Goal: Task Accomplishment & Management: Use online tool/utility

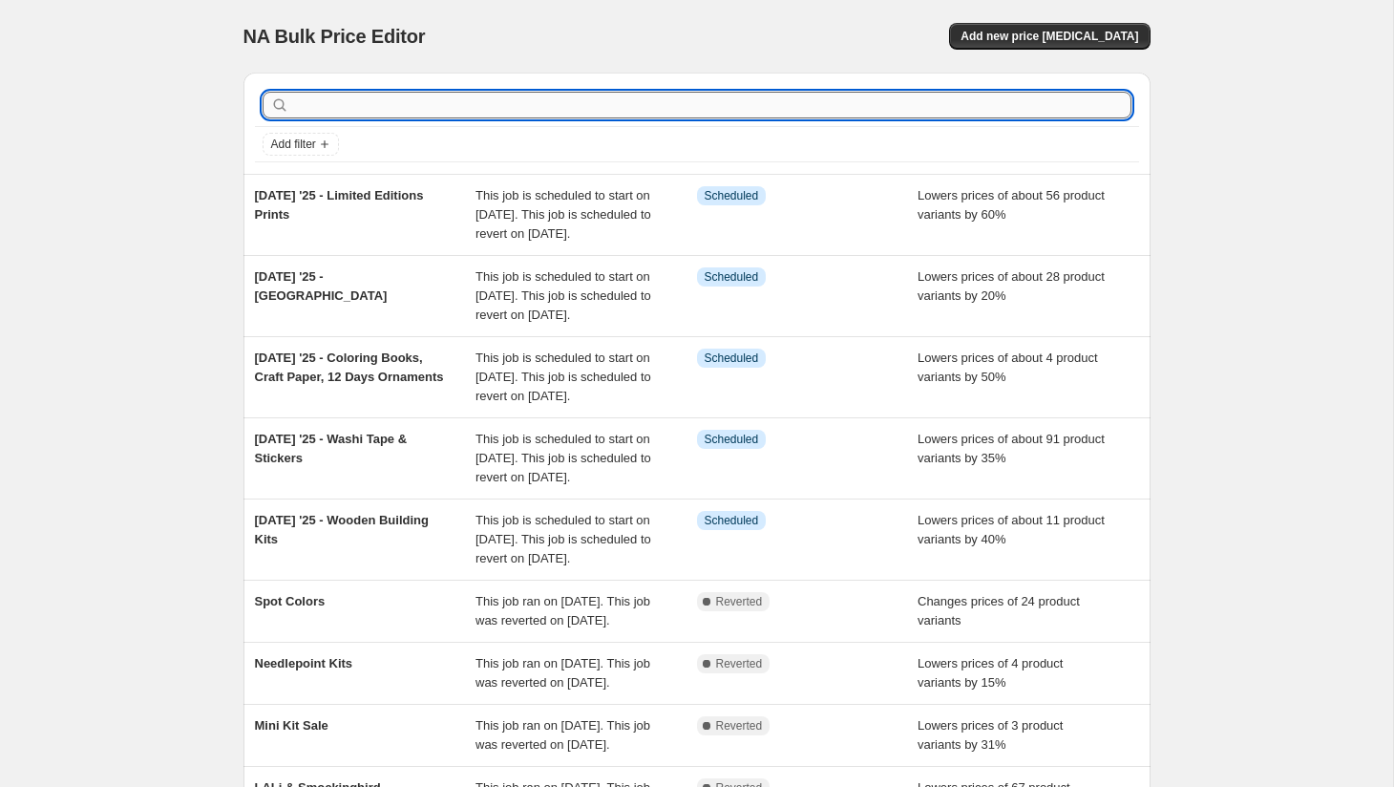
click at [738, 105] on input "text" at bounding box center [712, 105] width 838 height 27
type input "greeting card"
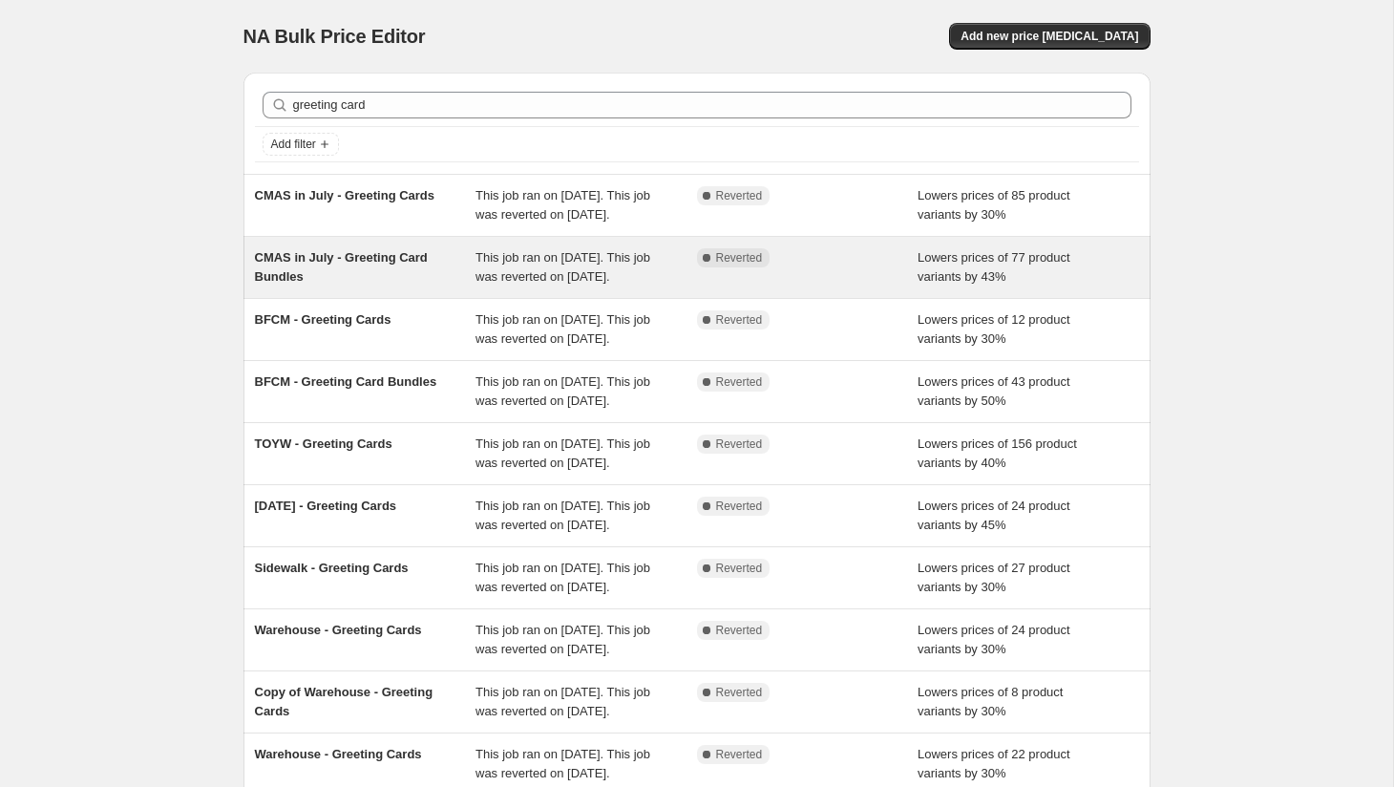
click at [482, 280] on span "This job ran on [DATE]. This job was reverted on [DATE]." at bounding box center [562, 266] width 175 height 33
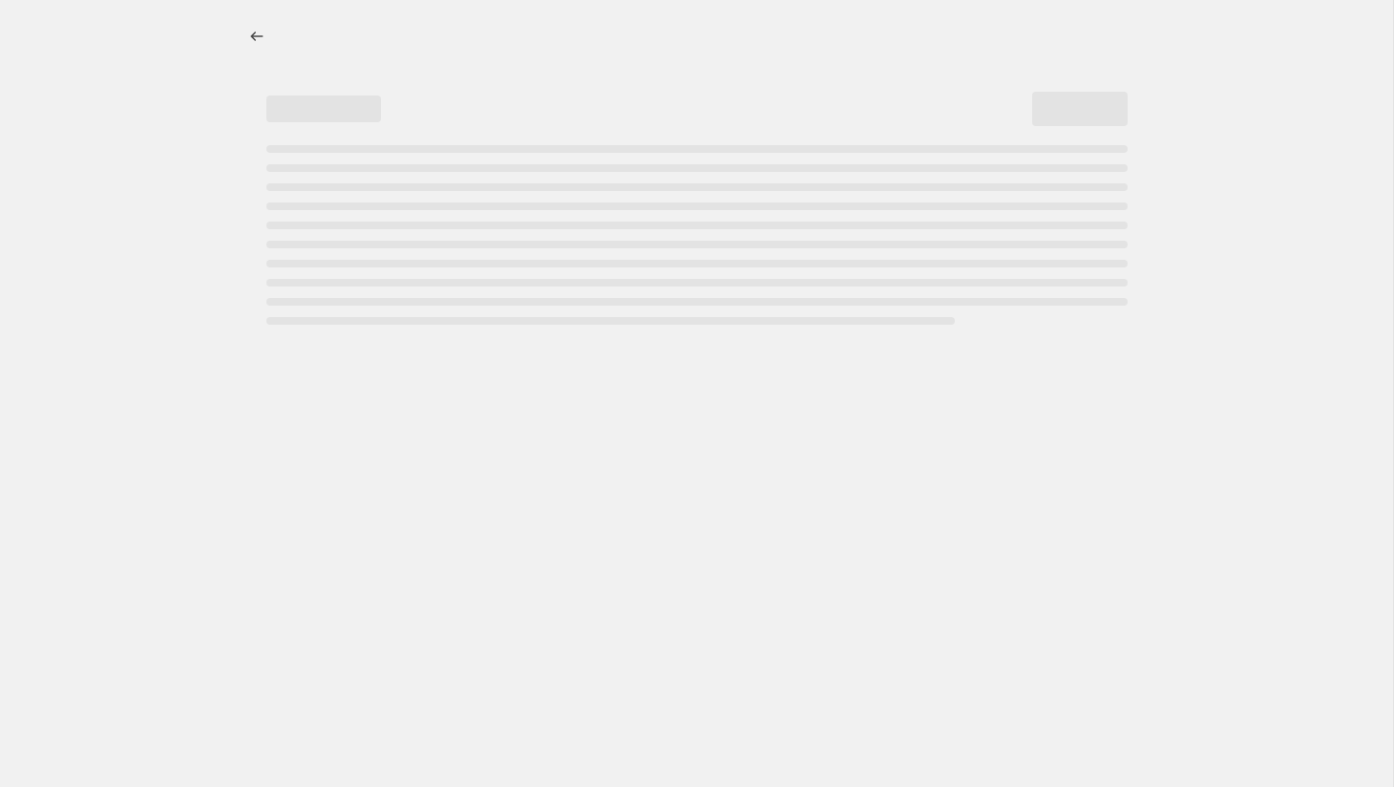
select select "percentage"
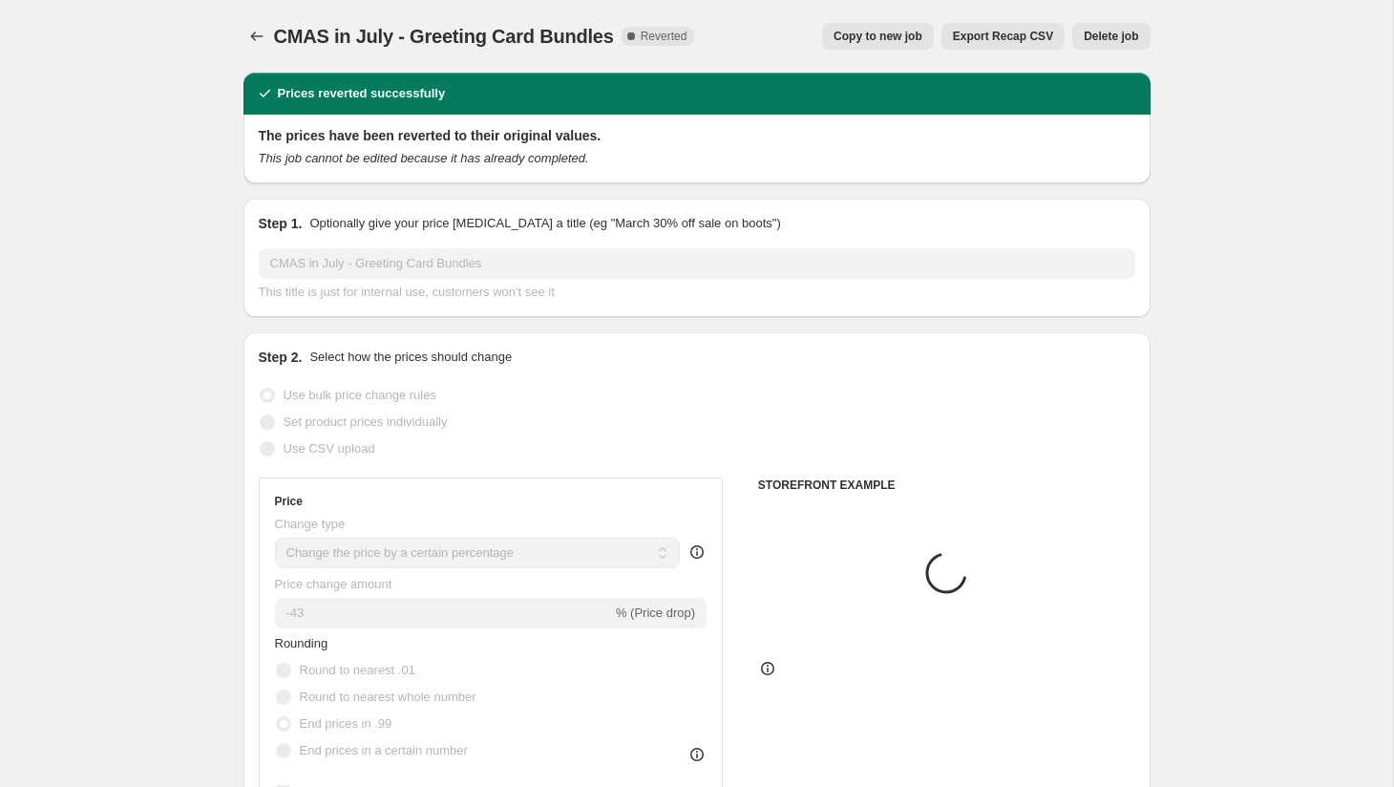
select select "vendor"
select select "collection"
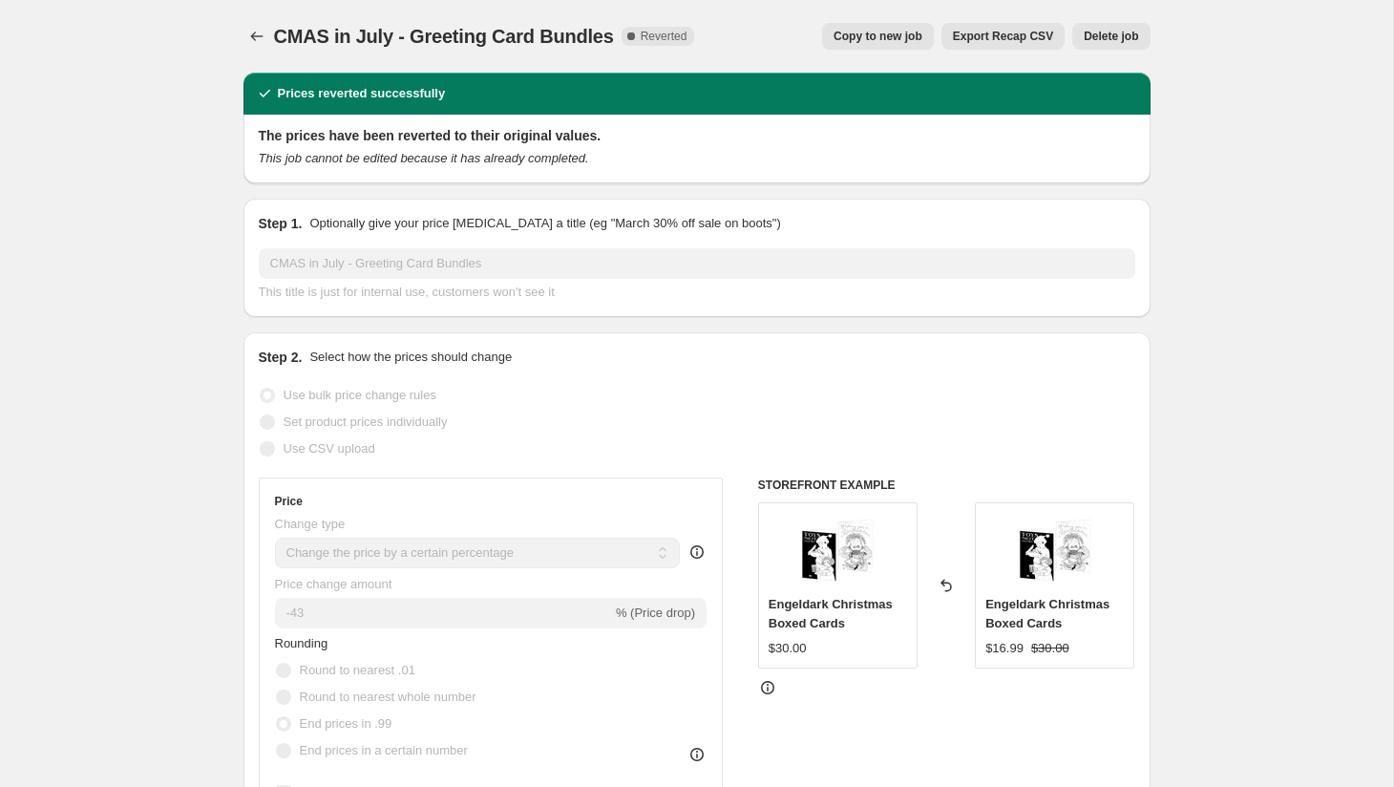
click at [889, 34] on span "Copy to new job" at bounding box center [878, 36] width 89 height 15
select select "percentage"
select select "vendor"
select select "collection"
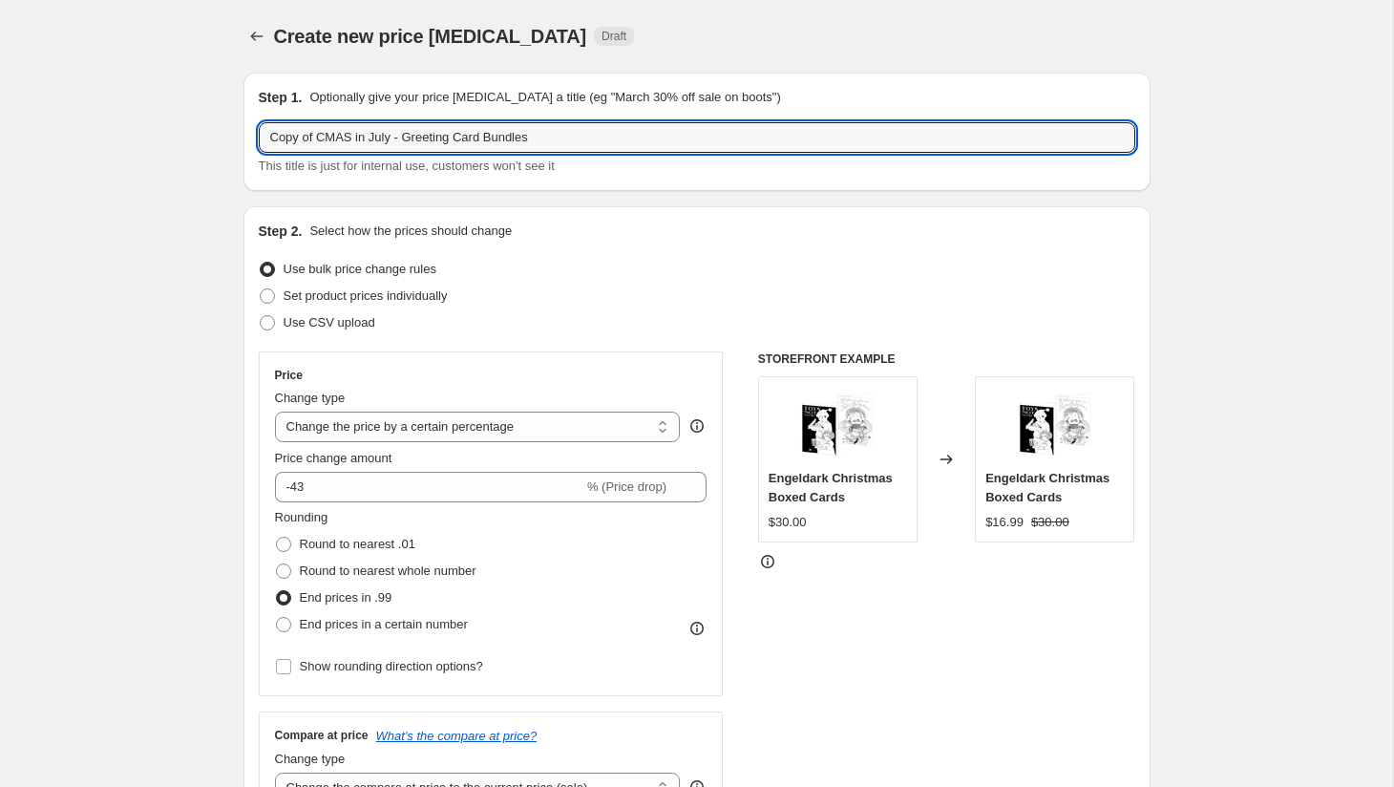
drag, startPoint x: 397, startPoint y: 137, endPoint x: 257, endPoint y: 136, distance: 140.4
click at [257, 136] on div "Step 1. Optionally give your price [MEDICAL_DATA] a title (eg "March 30% off sa…" at bounding box center [696, 132] width 907 height 118
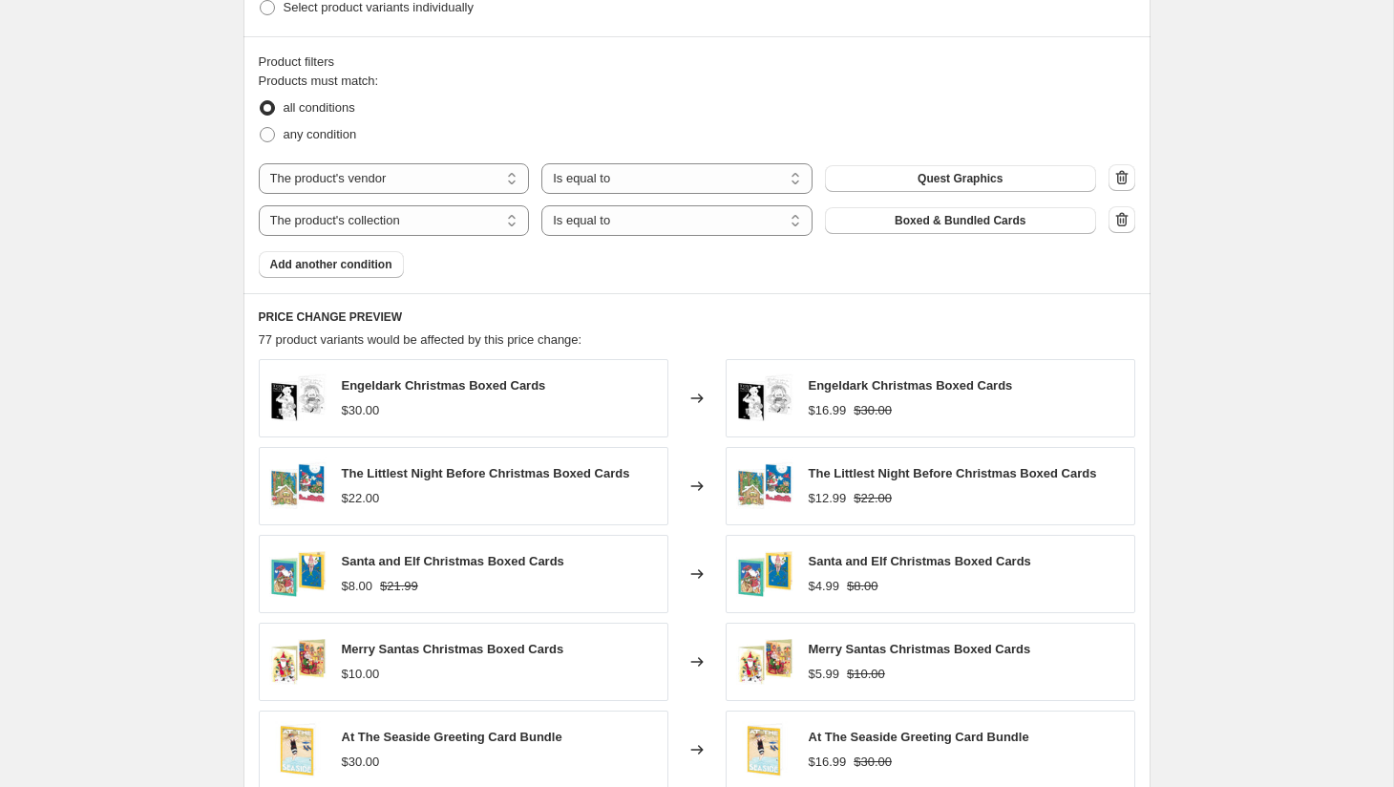
scroll to position [1301, 0]
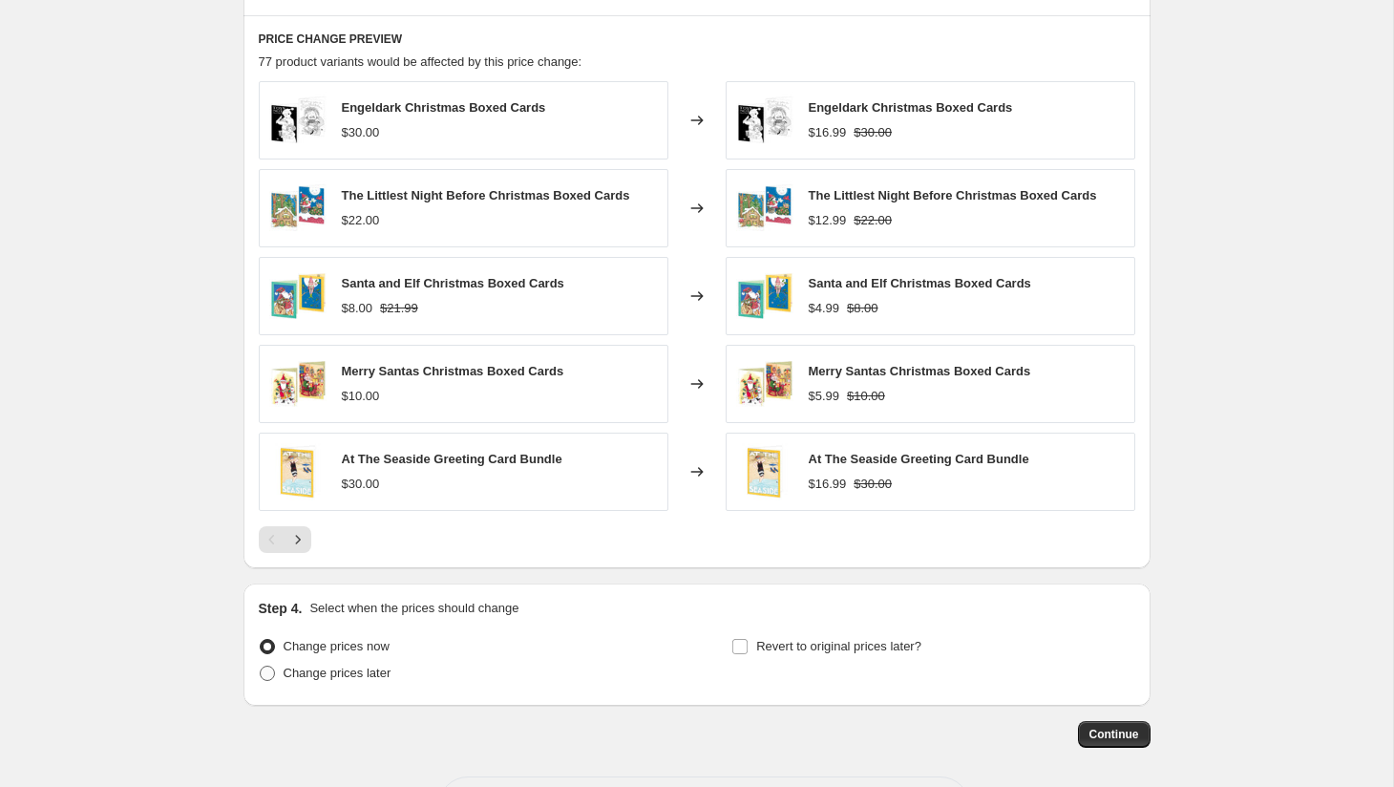
type input "[DATE] '25 - Greeting Card Bundles"
click at [371, 667] on span "Change prices later" at bounding box center [338, 672] width 108 height 14
click at [261, 666] on input "Change prices later" at bounding box center [260, 665] width 1 height 1
radio input "true"
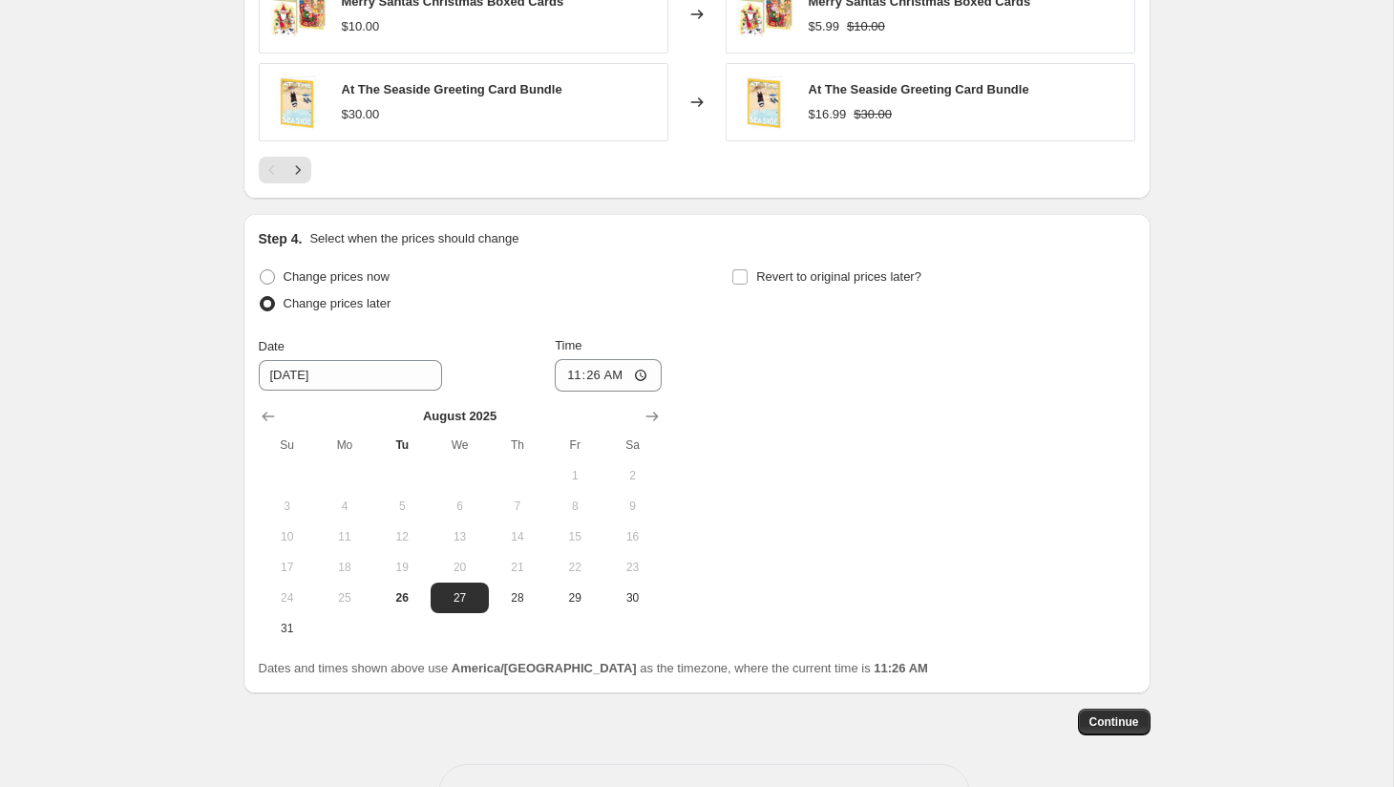
scroll to position [1673, 0]
click at [581, 600] on span "29" at bounding box center [575, 595] width 42 height 15
type input "[DATE]"
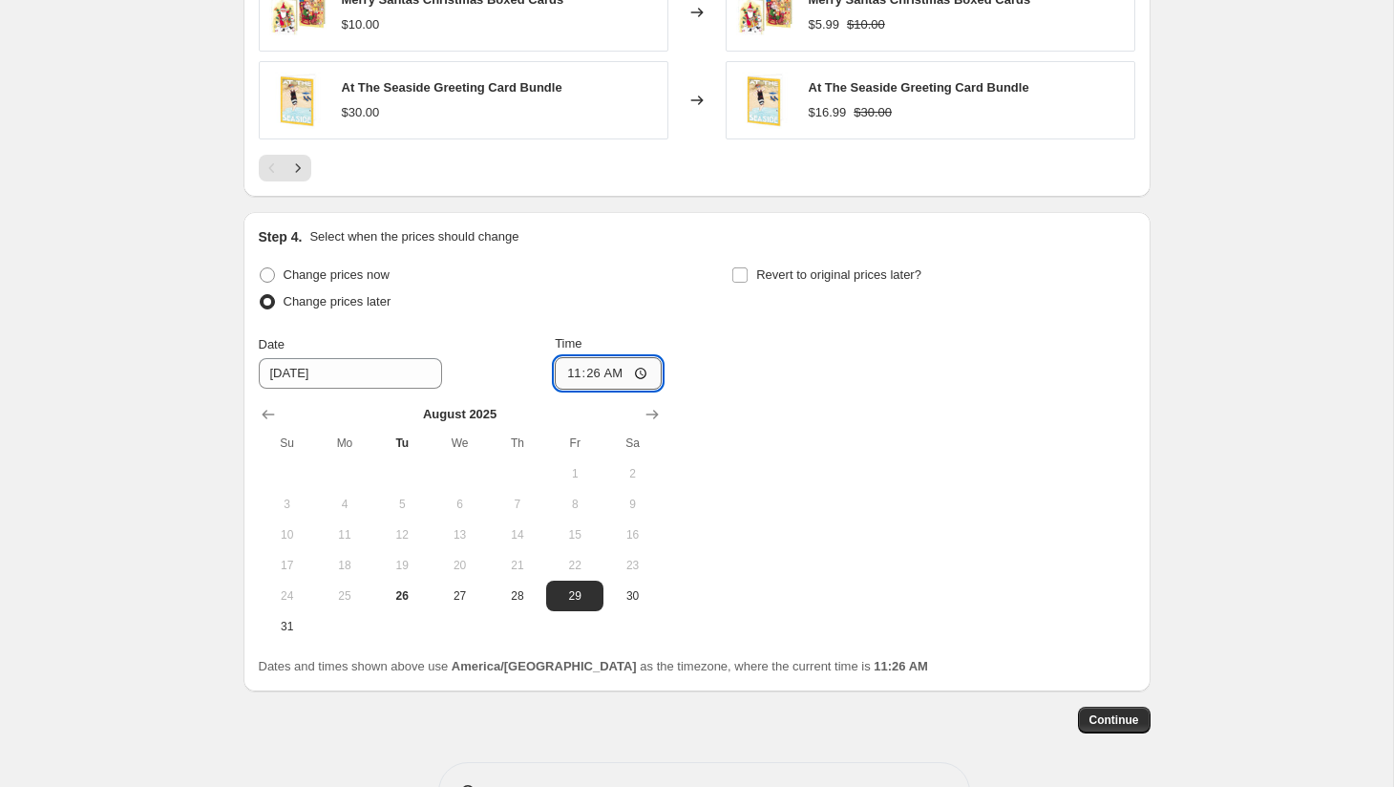
click at [566, 376] on input "11:26" at bounding box center [608, 373] width 107 height 32
type input "00:00"
click at [830, 270] on span "Revert to original prices later?" at bounding box center [838, 274] width 165 height 14
click at [748, 270] on input "Revert to original prices later?" at bounding box center [739, 274] width 15 height 15
checkbox input "true"
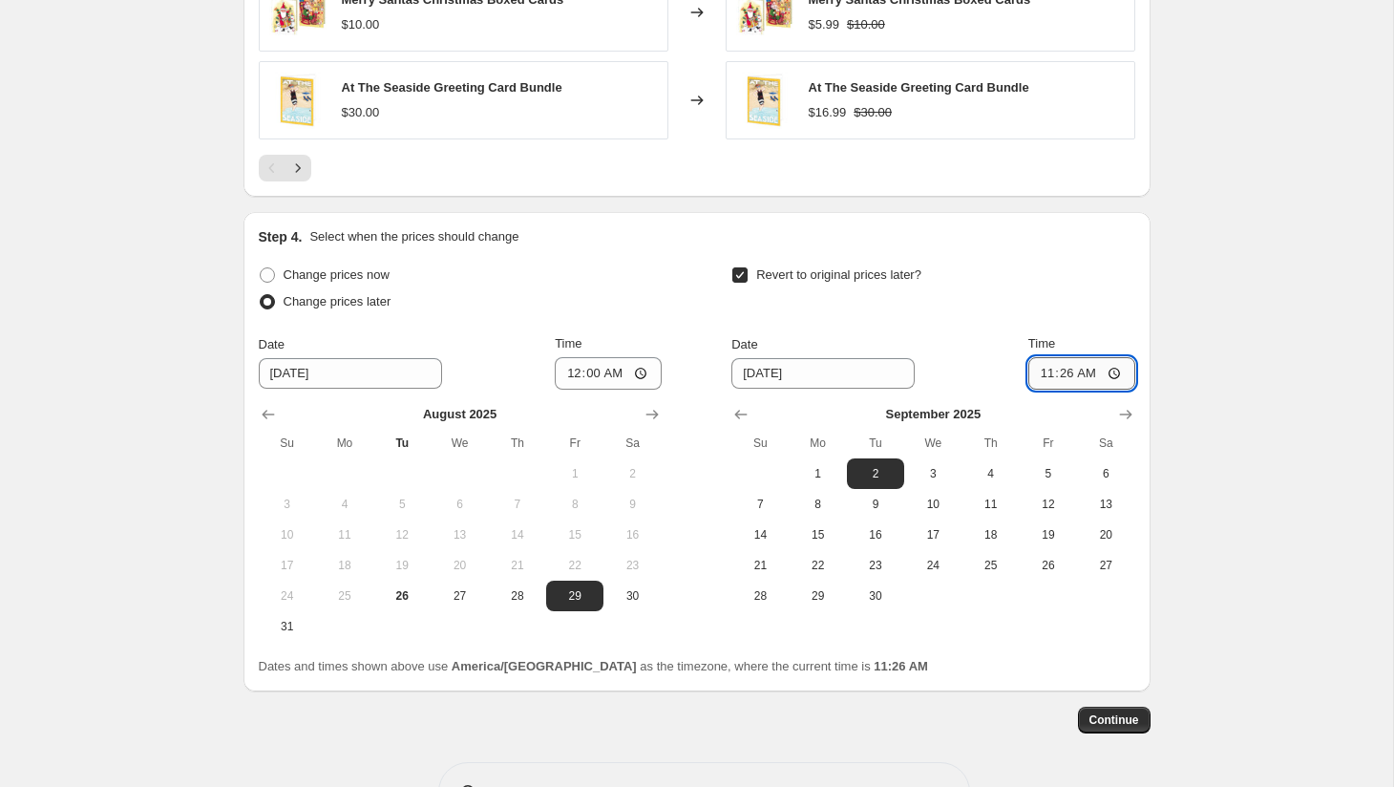
click at [1039, 375] on input "11:26" at bounding box center [1081, 373] width 107 height 32
type input "23:59"
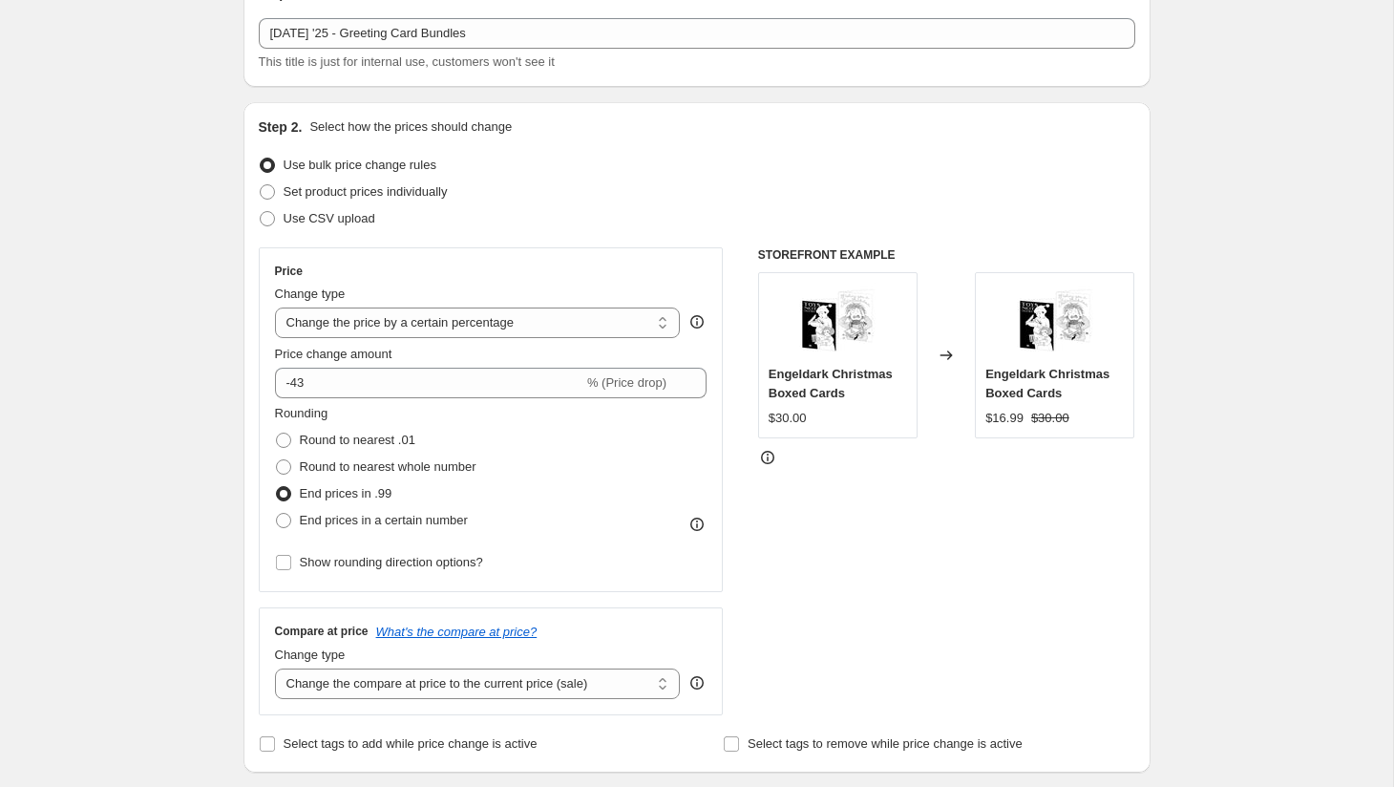
scroll to position [75, 0]
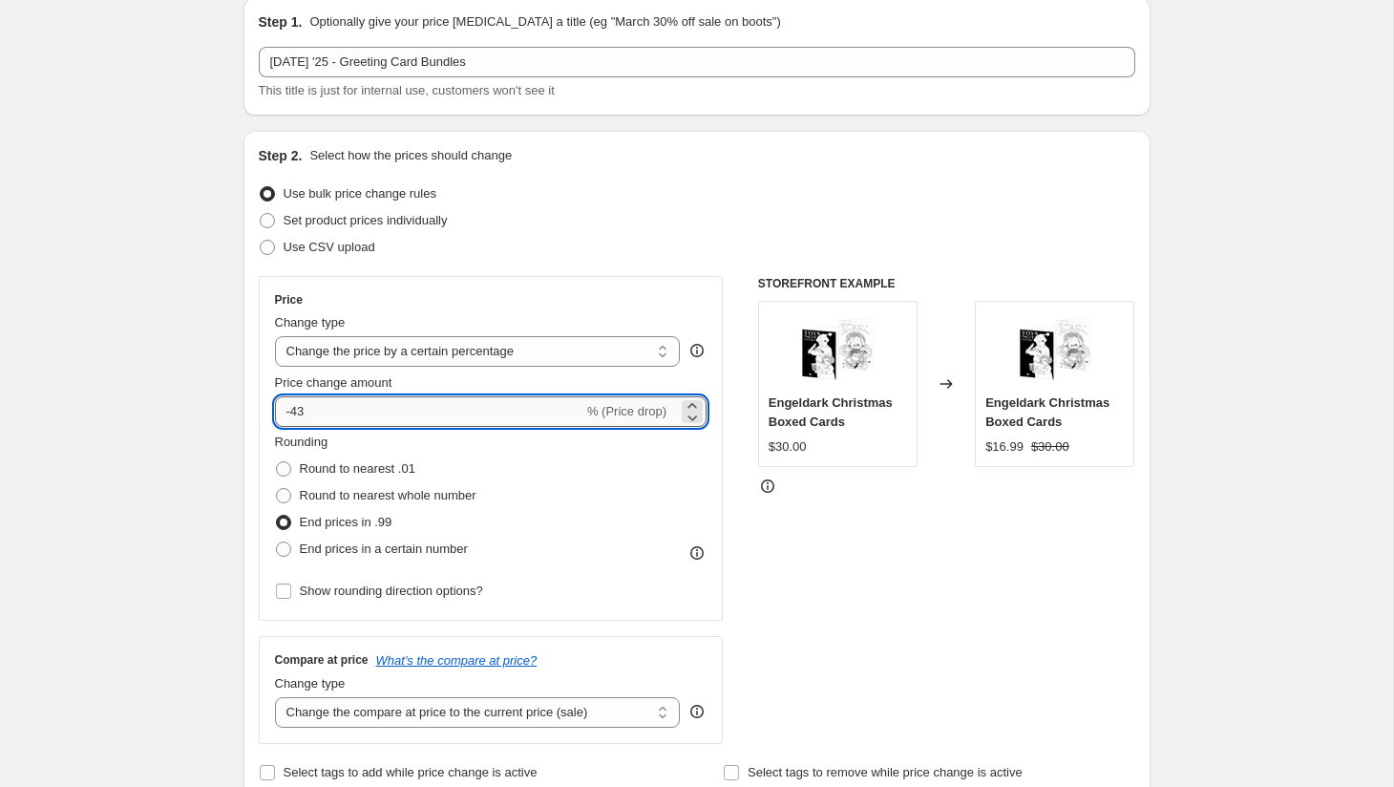
click at [346, 406] on input "-43" at bounding box center [429, 411] width 308 height 31
click at [426, 416] on input "-45" at bounding box center [429, 411] width 308 height 31
type input "-4"
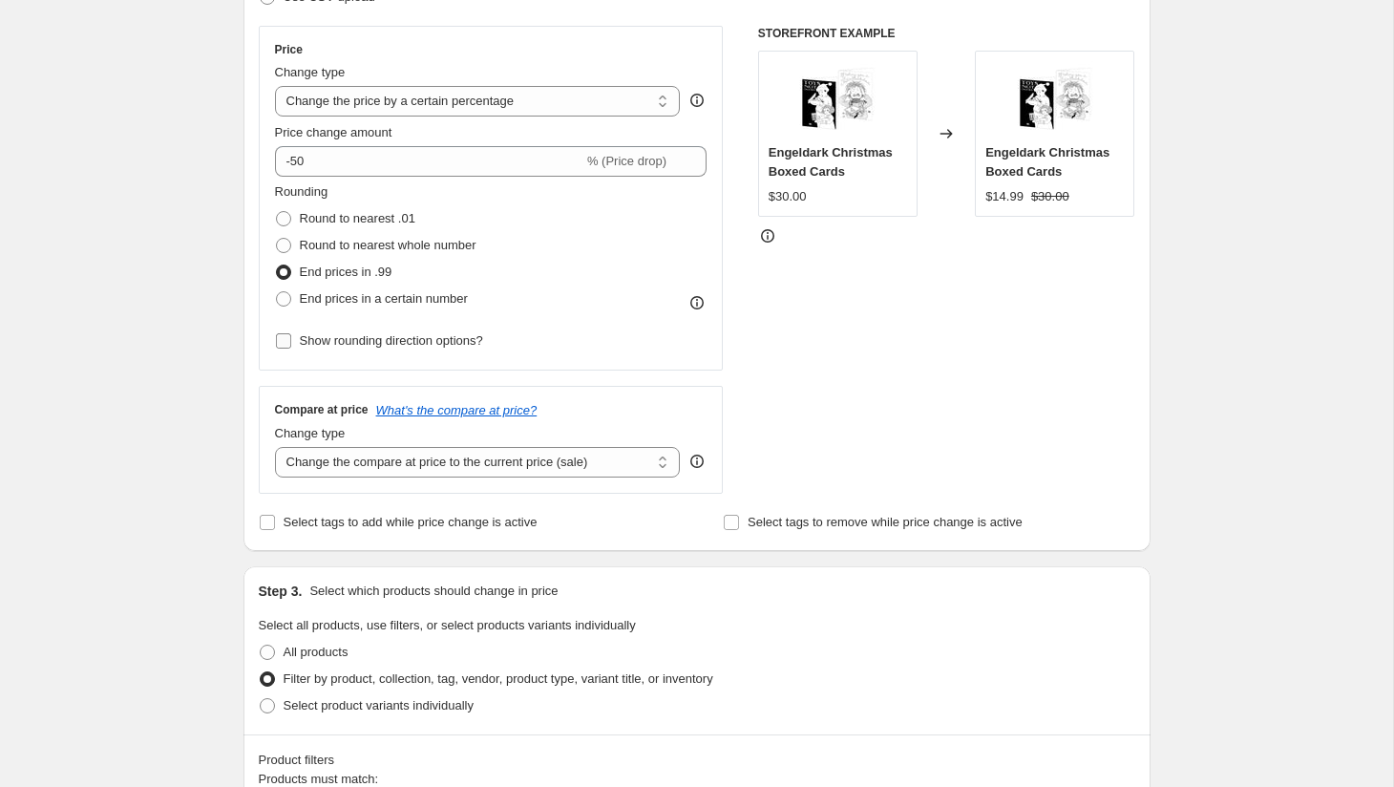
scroll to position [252, 0]
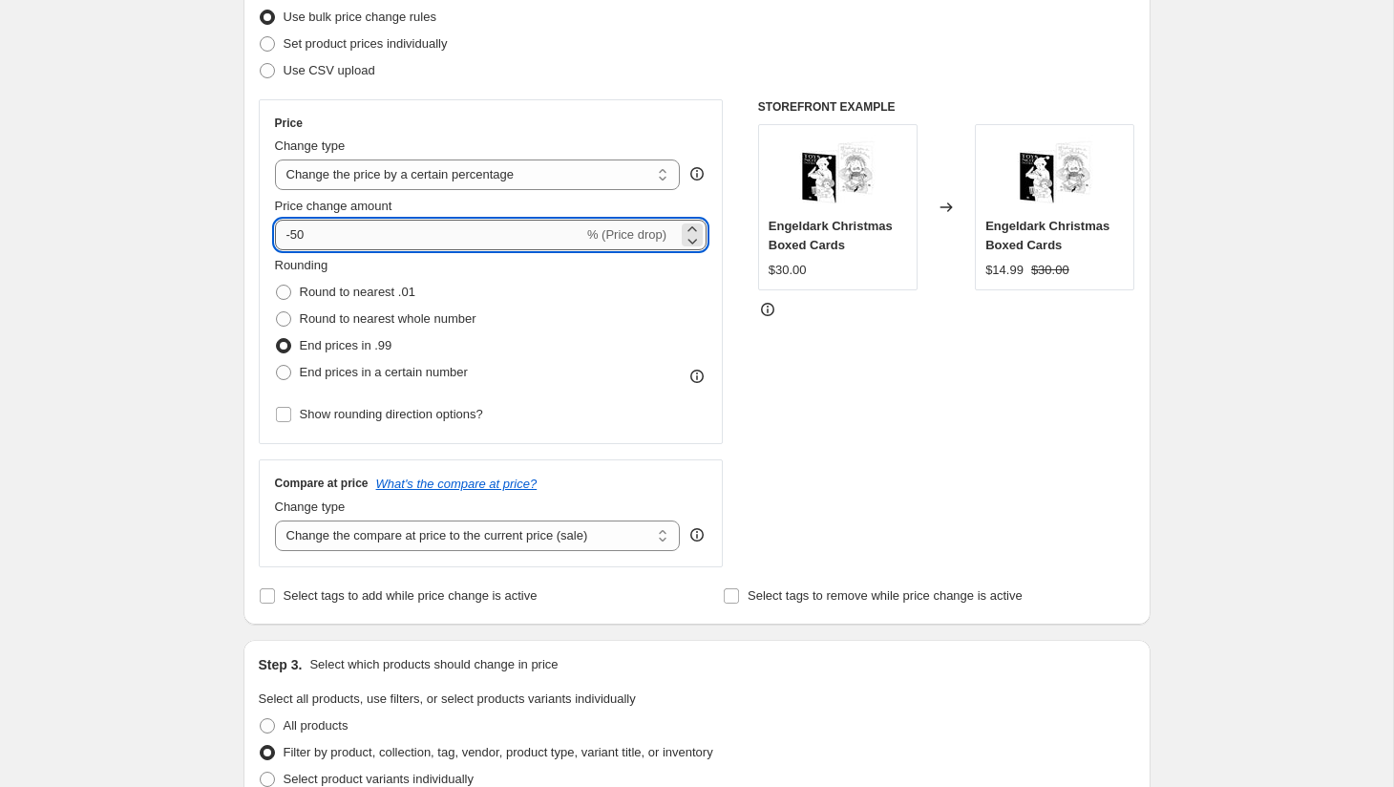
click at [343, 228] on input "-50" at bounding box center [429, 235] width 308 height 31
type input "-5"
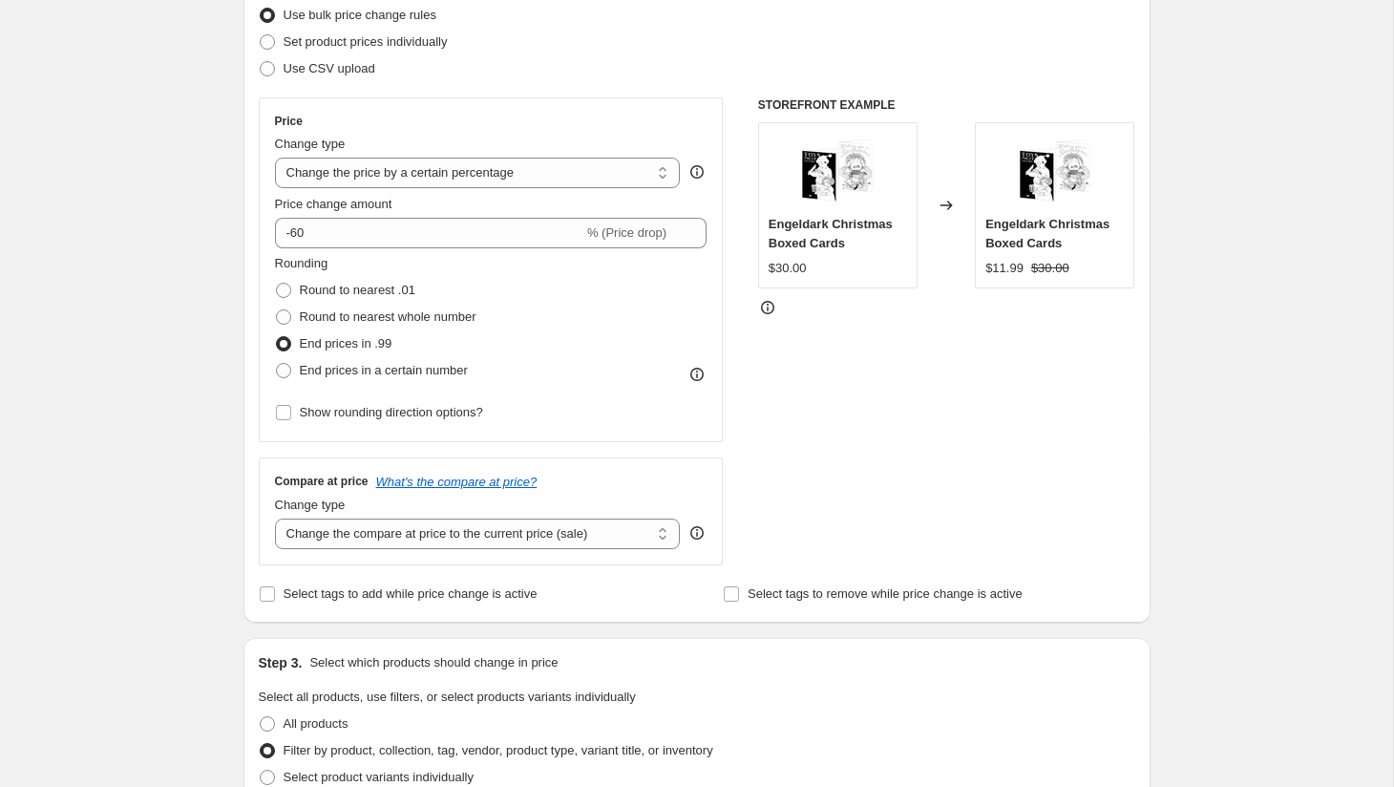
scroll to position [237, 0]
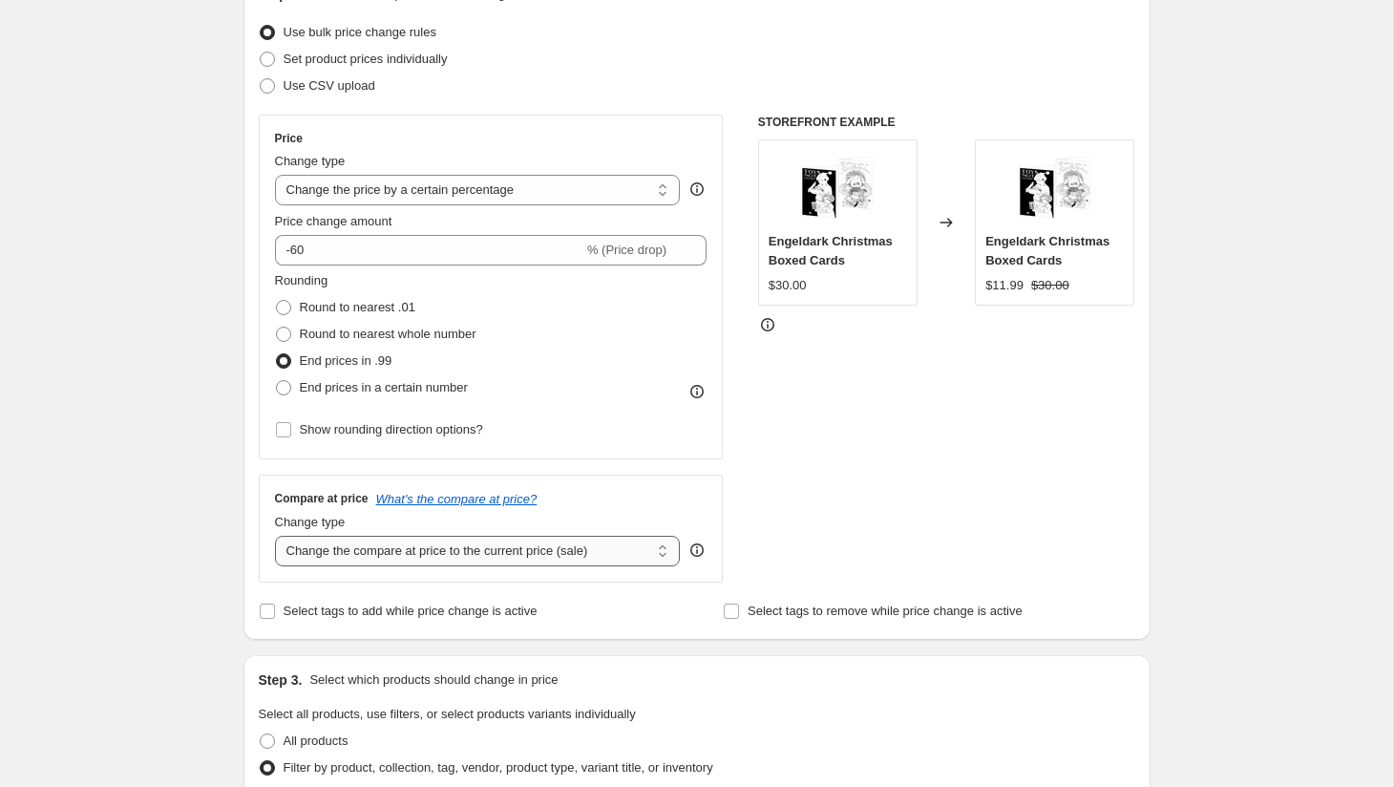
click at [280, 562] on select "Change the compare at price to the current price (sale) Change the compare at p…" at bounding box center [478, 551] width 406 height 31
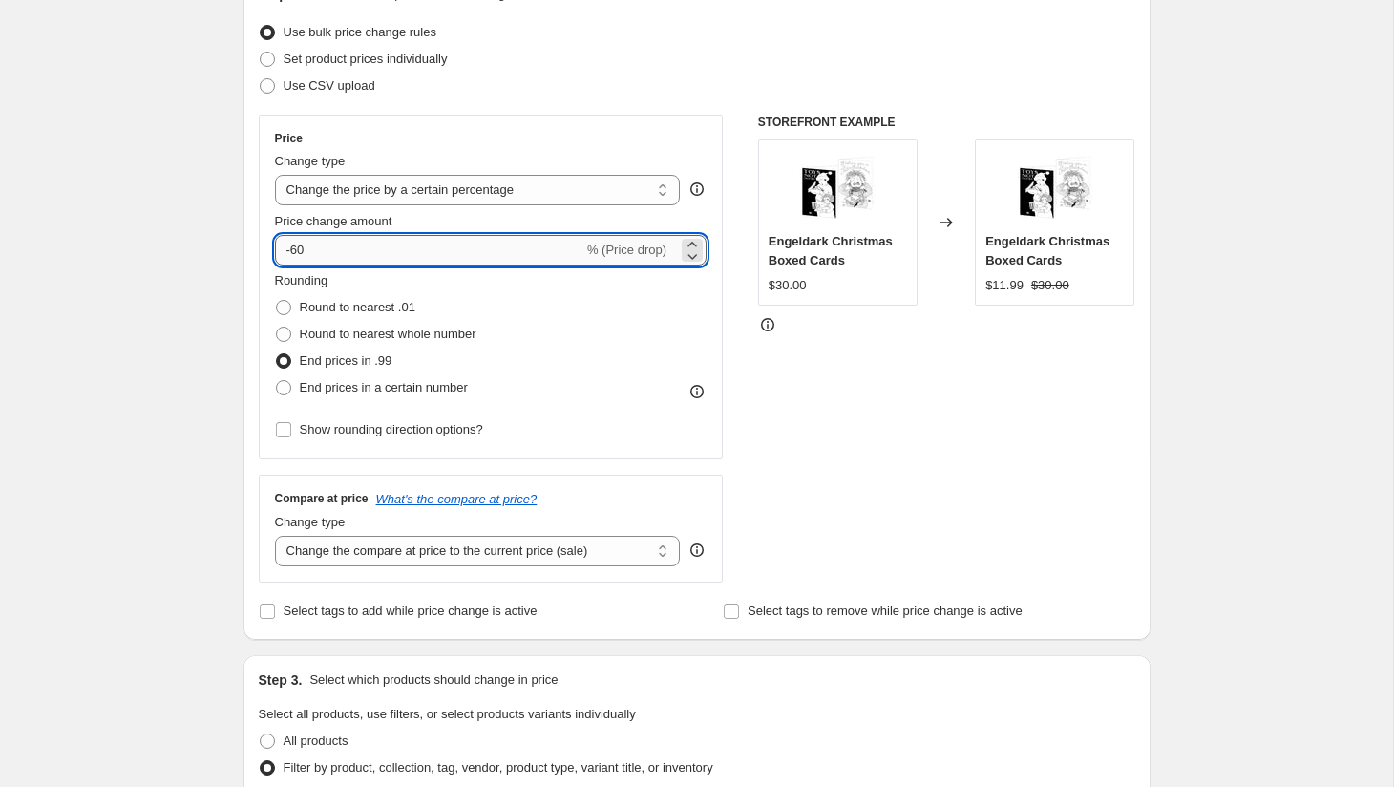
click at [336, 250] on input "-60" at bounding box center [429, 250] width 308 height 31
type input "-6"
type input "-5"
type input "-6"
click at [363, 247] on input "-50" at bounding box center [429, 250] width 308 height 31
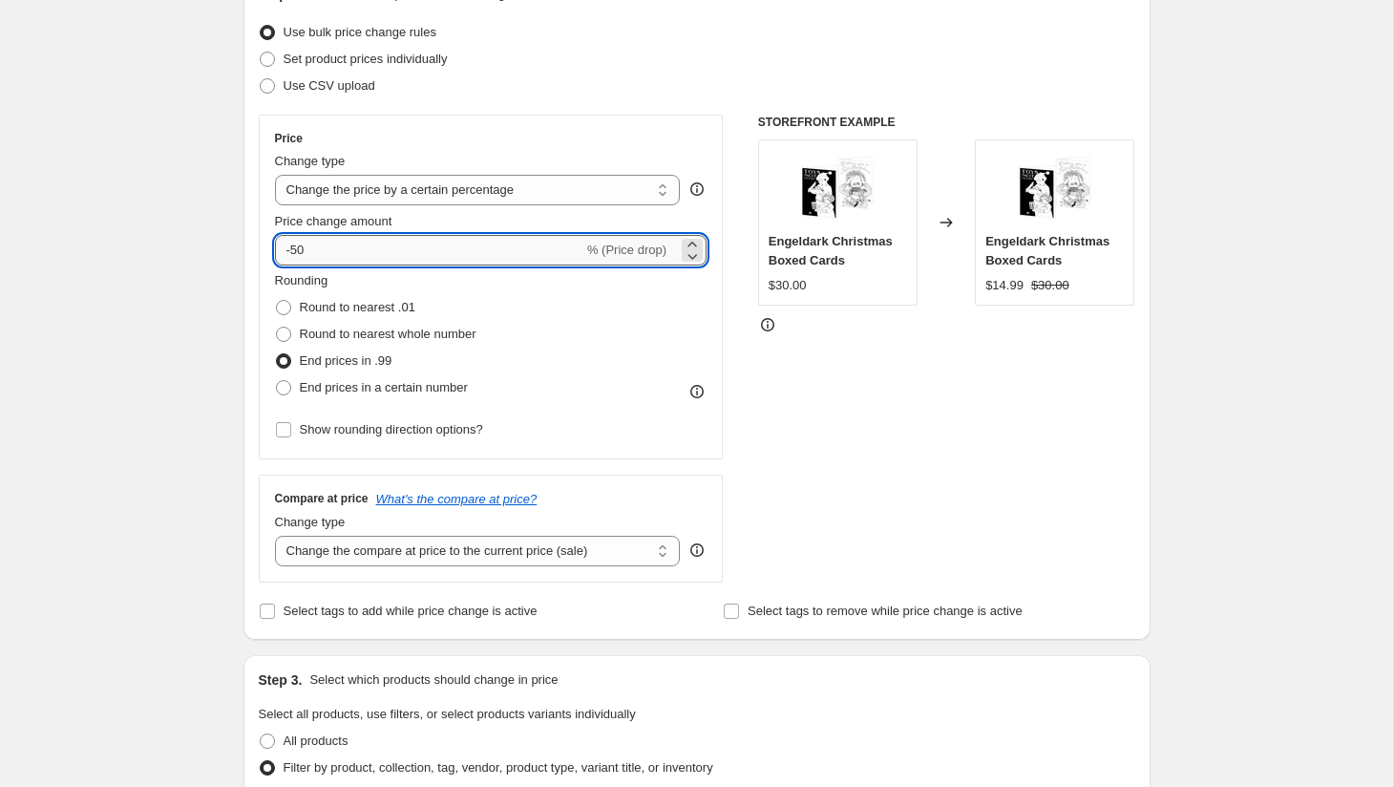
type input "-5"
type input "-60"
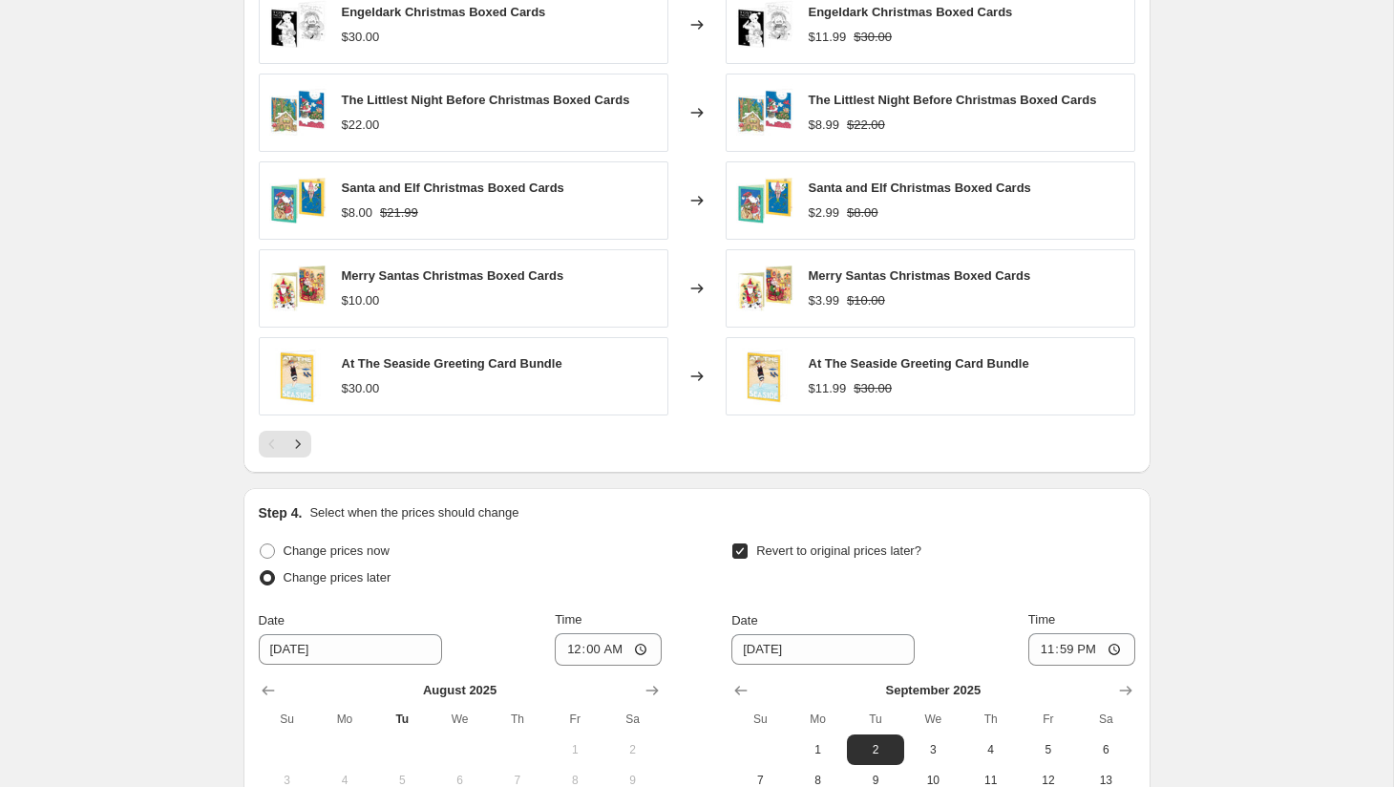
scroll to position [1736, 0]
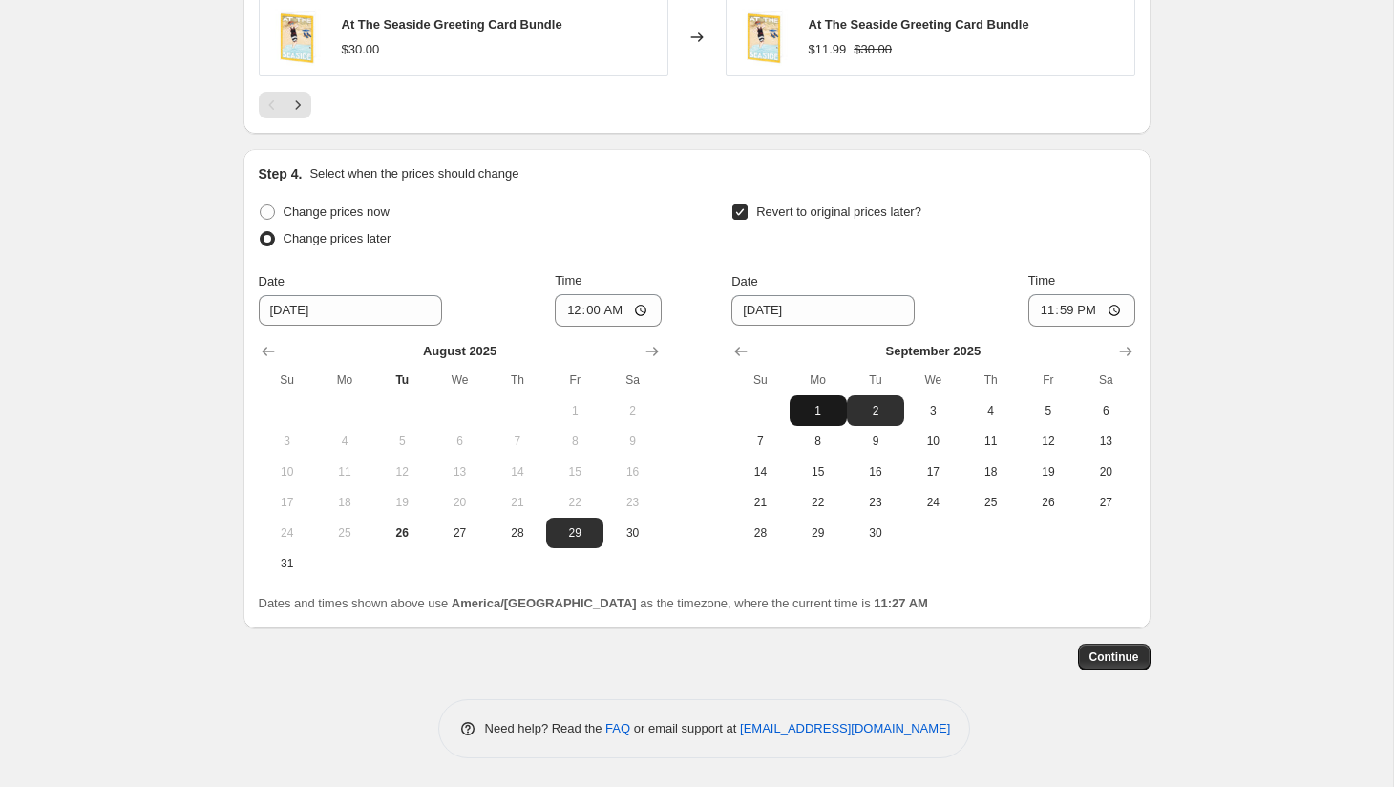
click at [815, 414] on span "1" at bounding box center [818, 410] width 42 height 15
type input "[DATE]"
click at [1093, 654] on span "Continue" at bounding box center [1114, 656] width 50 height 15
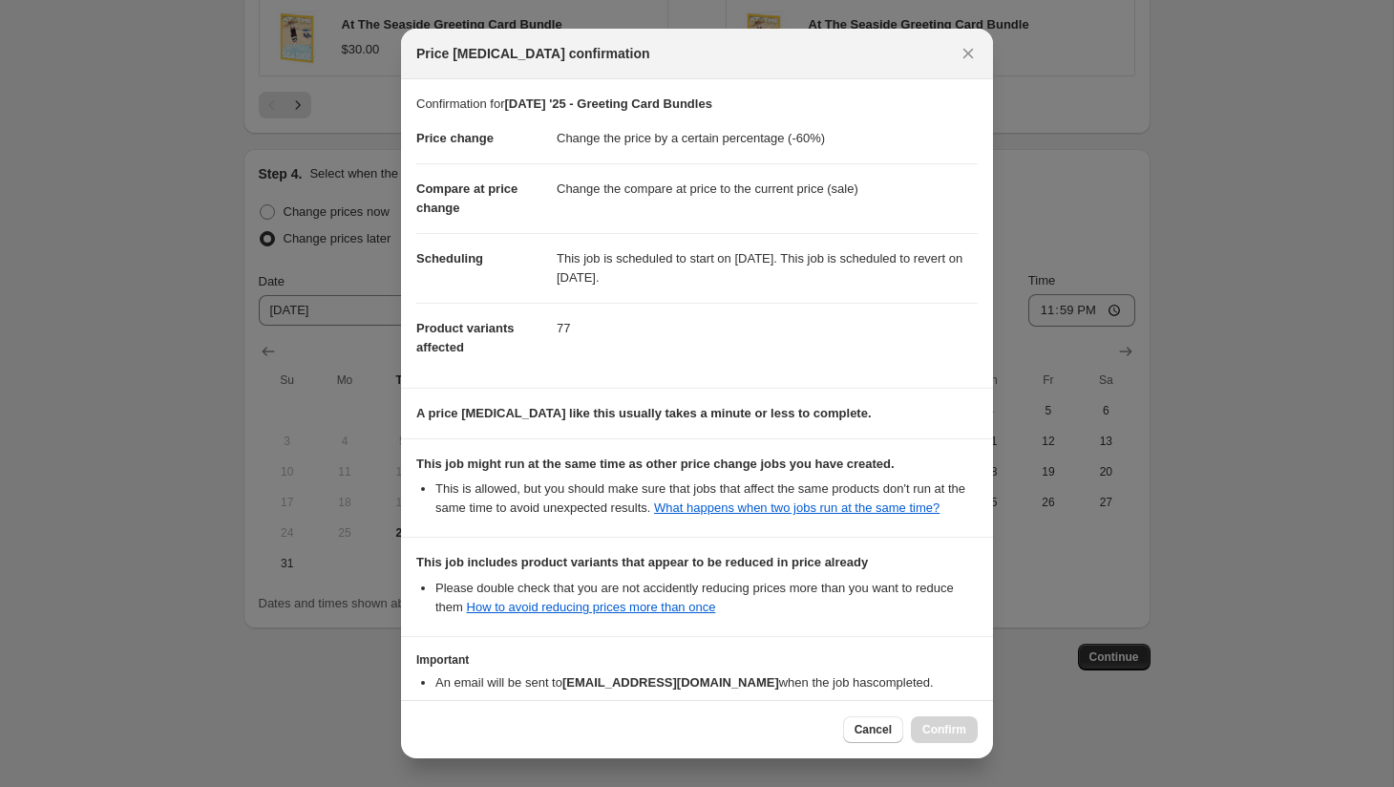
scroll to position [150, 0]
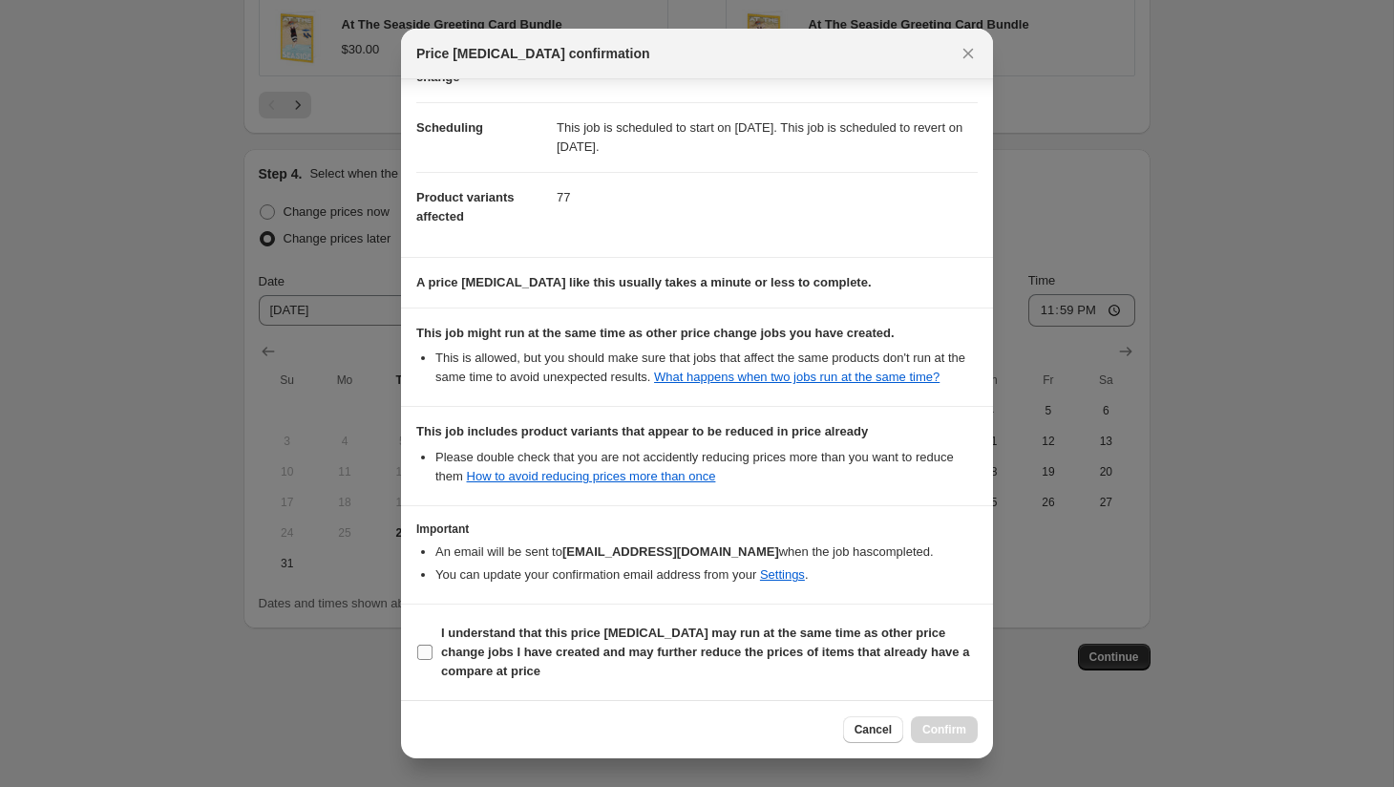
click at [695, 633] on b "I understand that this price [MEDICAL_DATA] may run at the same time as other p…" at bounding box center [705, 651] width 528 height 53
click at [433, 644] on input "I understand that this price [MEDICAL_DATA] may run at the same time as other p…" at bounding box center [424, 651] width 15 height 15
checkbox input "true"
click at [937, 737] on button "Confirm" at bounding box center [944, 729] width 67 height 27
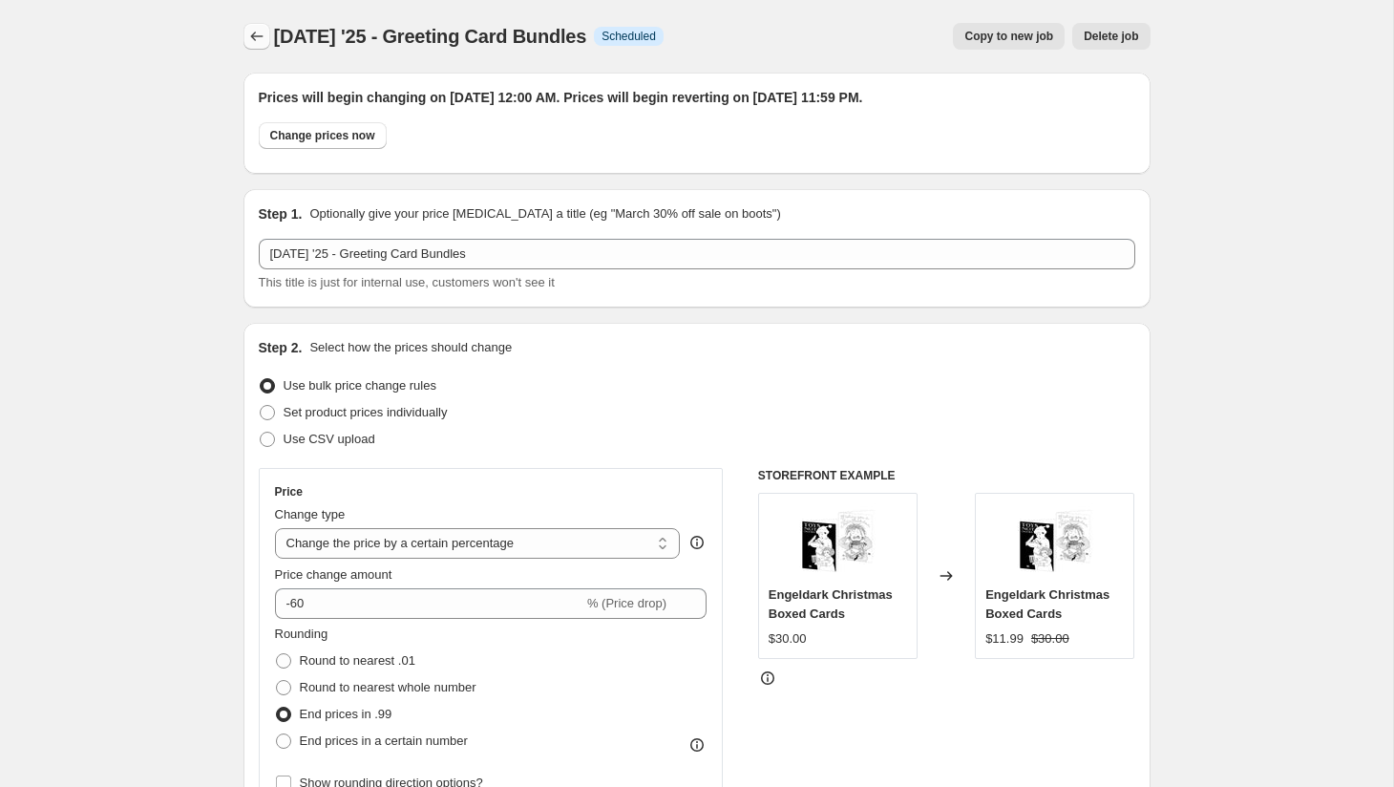
click at [259, 37] on icon "Price change jobs" at bounding box center [256, 36] width 19 height 19
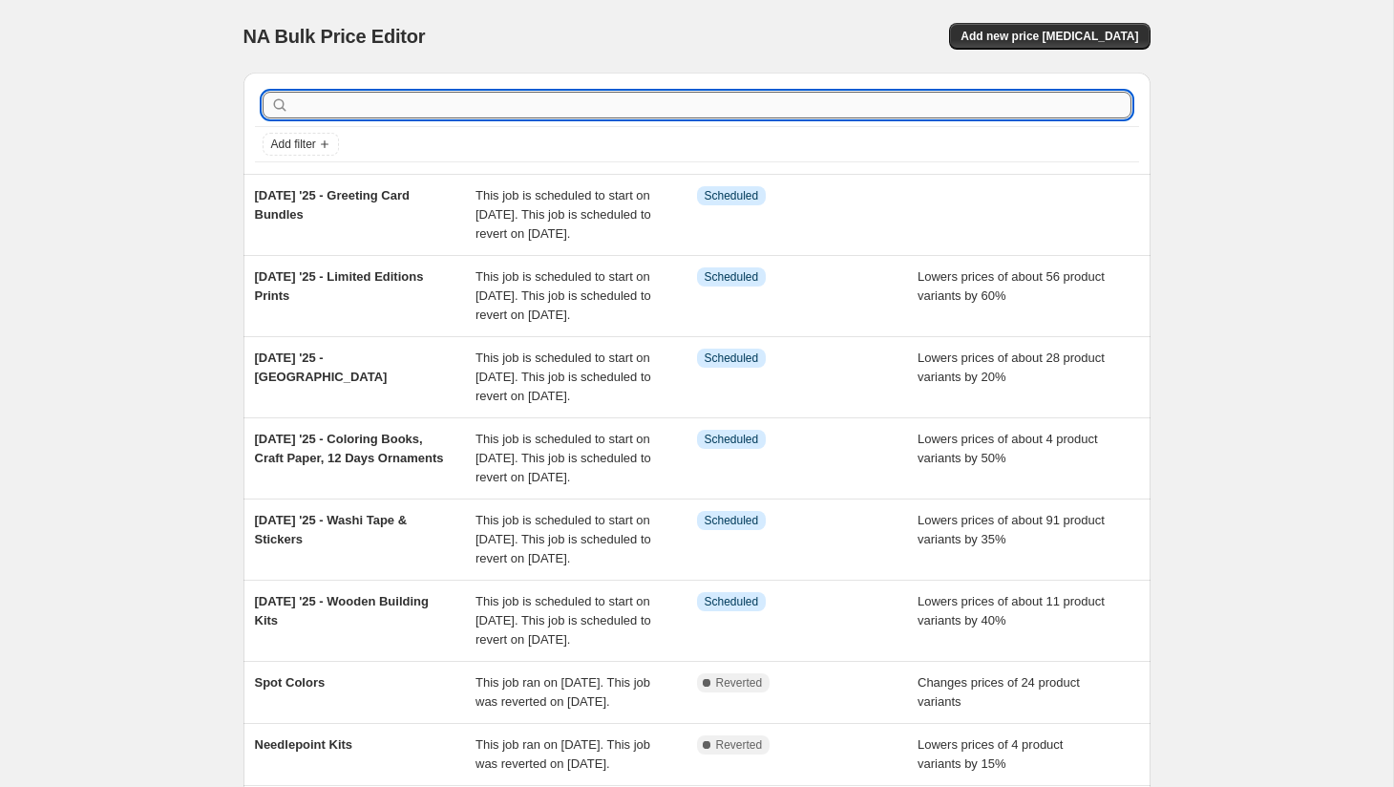
click at [501, 110] on input "text" at bounding box center [712, 105] width 838 height 27
type input "greeting card"
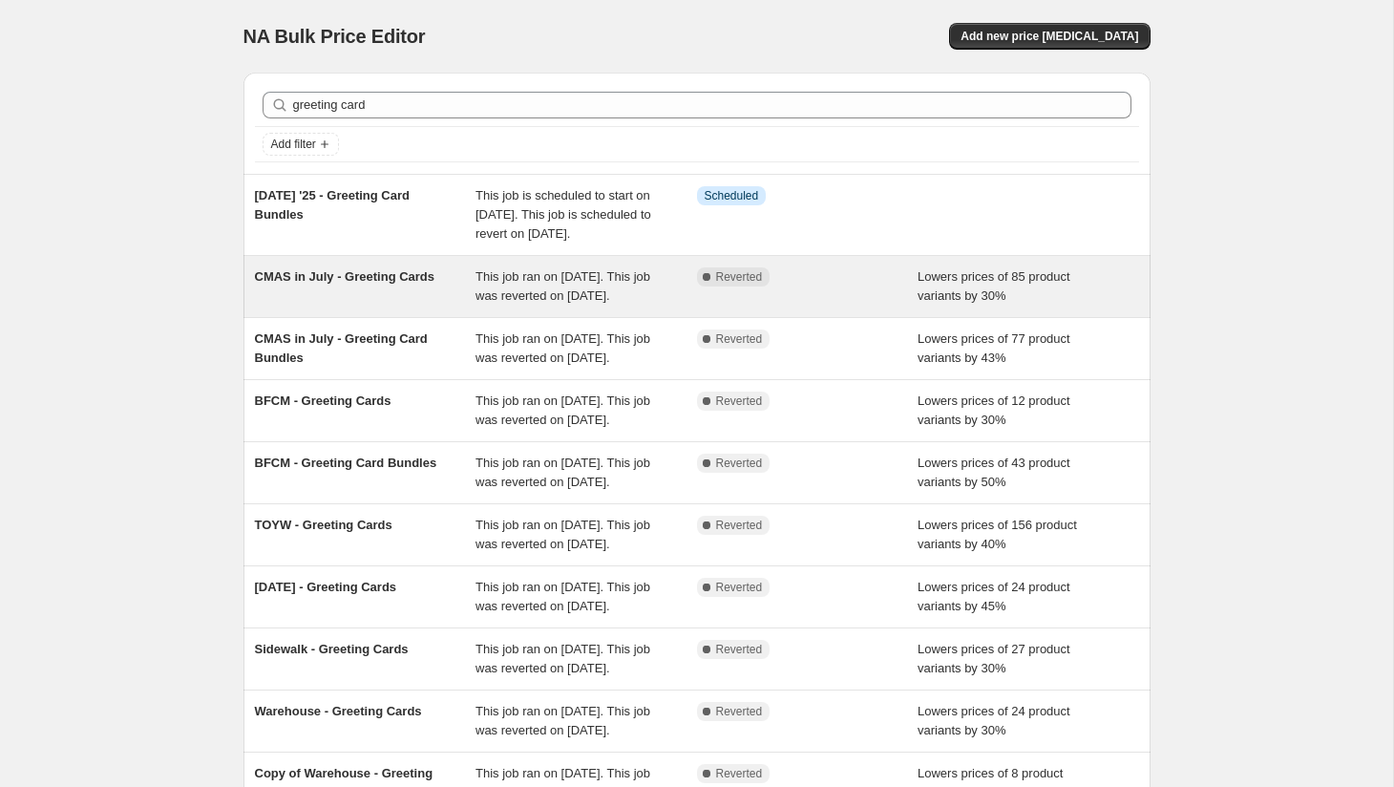
click at [528, 306] on div "This job ran on [DATE]. This job was reverted on [DATE]." at bounding box center [586, 286] width 222 height 38
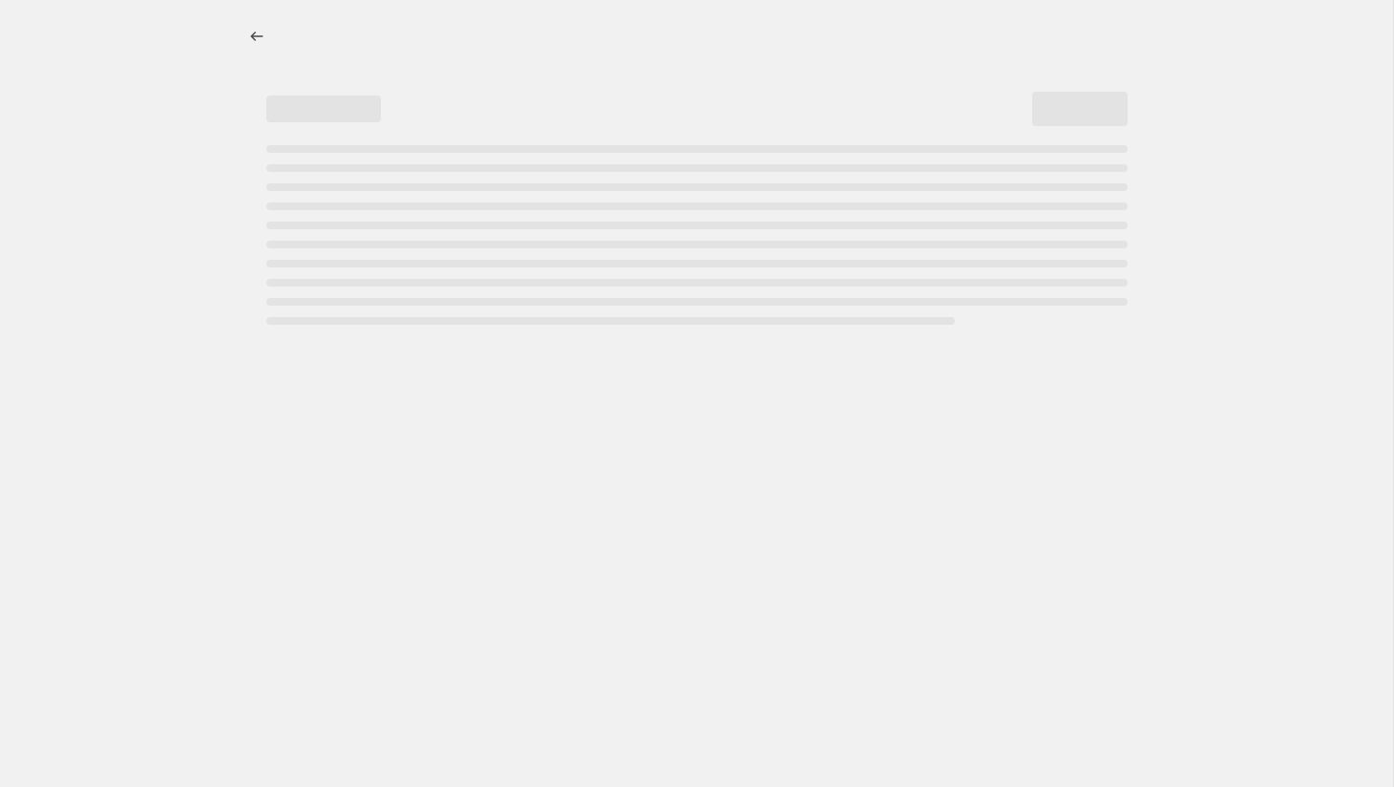
select select "percentage"
select select "vendor"
select select "collection"
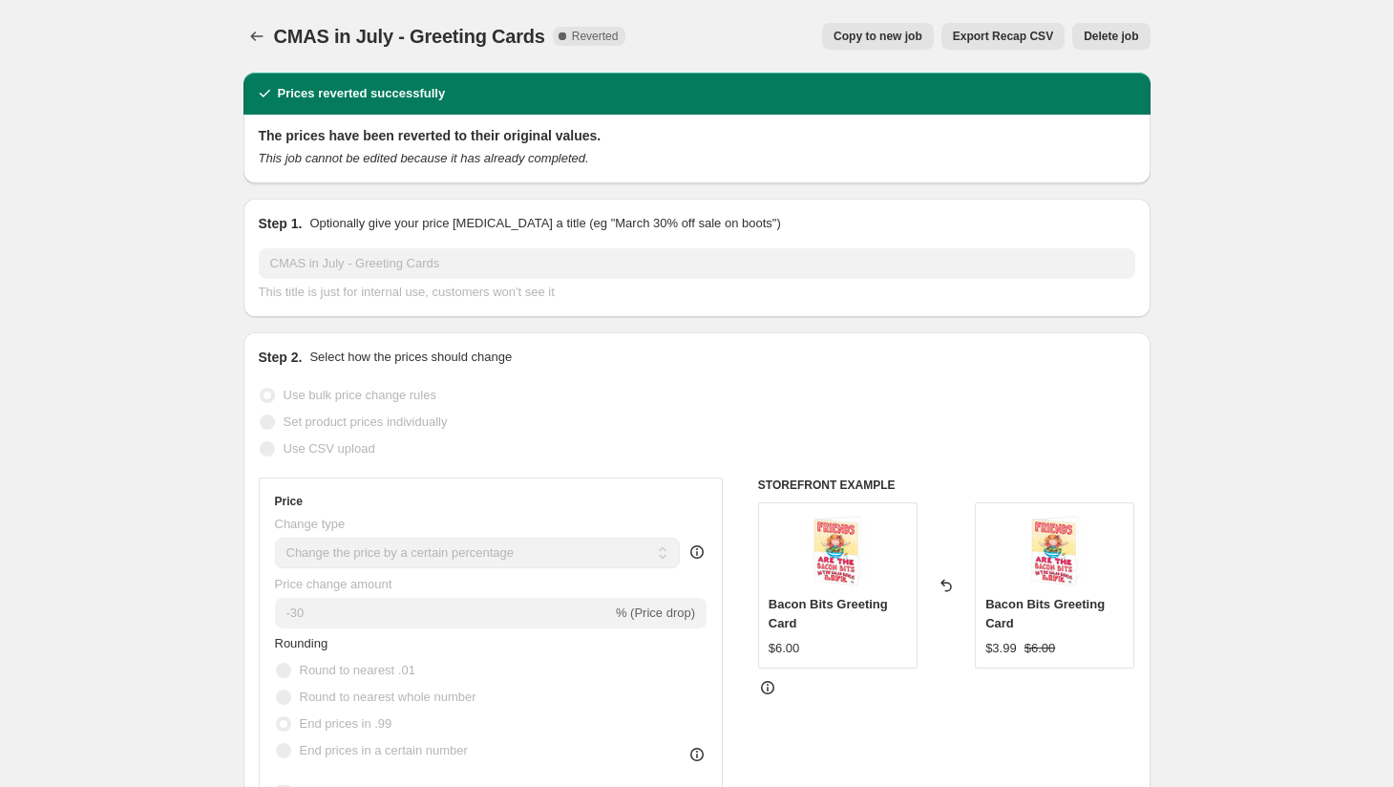
click at [887, 40] on span "Copy to new job" at bounding box center [878, 36] width 89 height 15
select select "percentage"
select select "vendor"
select select "collection"
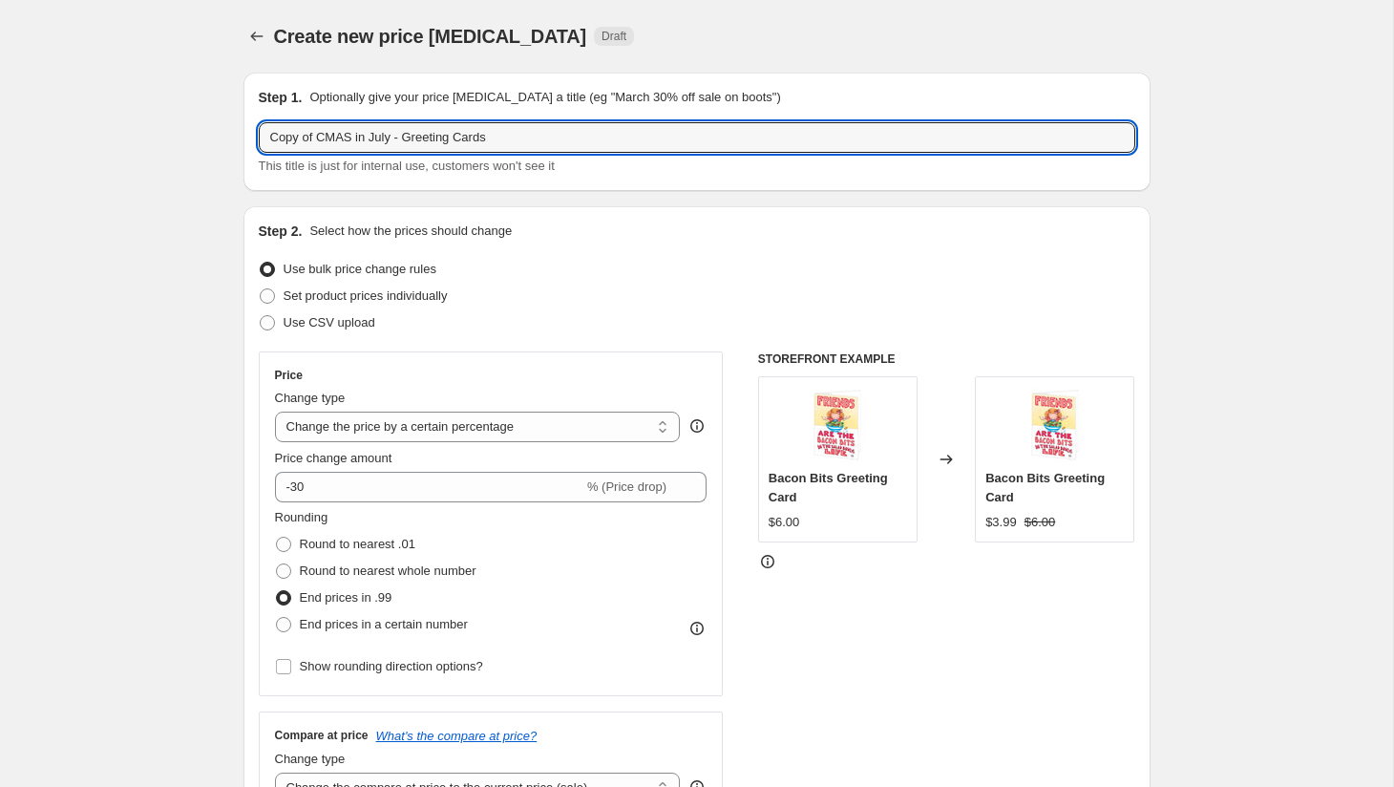
drag, startPoint x: 398, startPoint y: 140, endPoint x: 231, endPoint y: 141, distance: 167.1
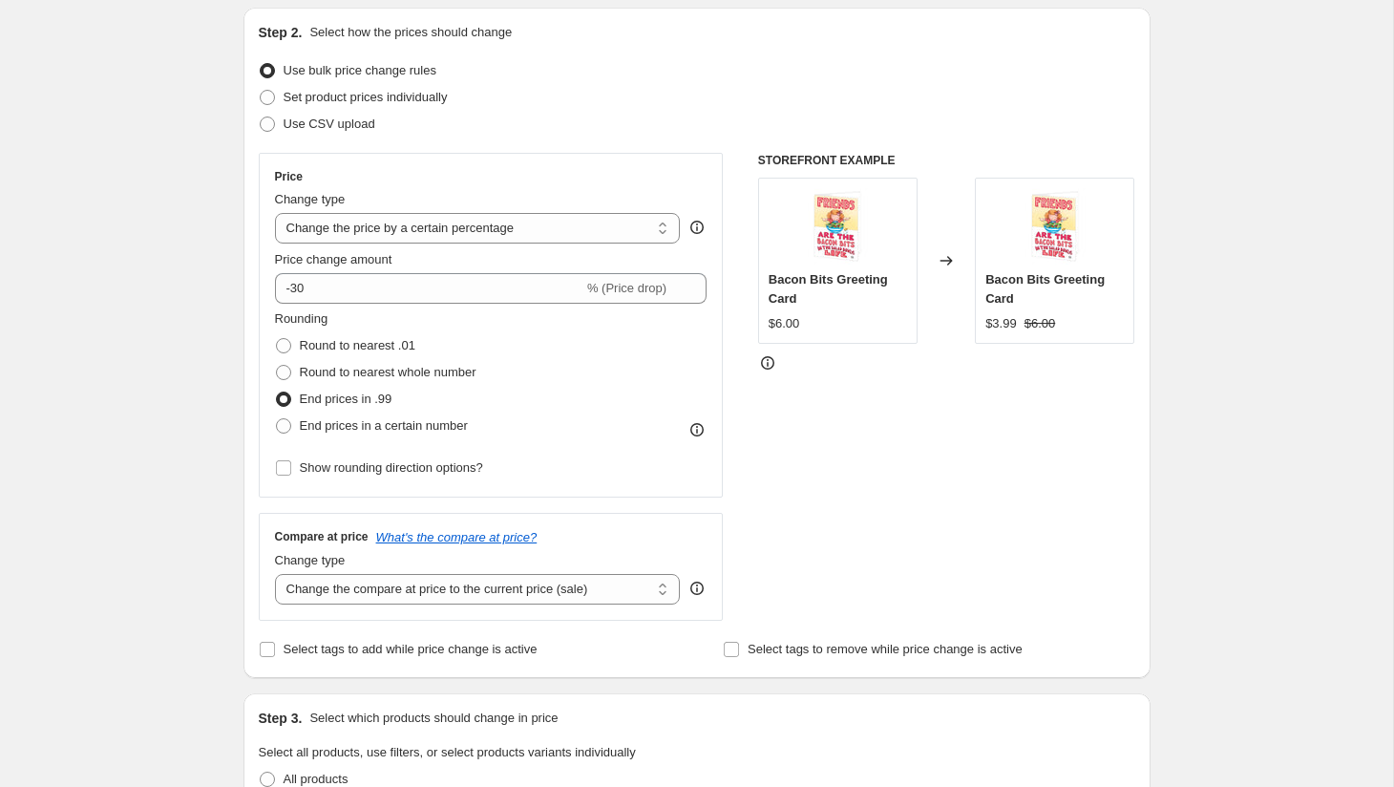
scroll to position [271, 0]
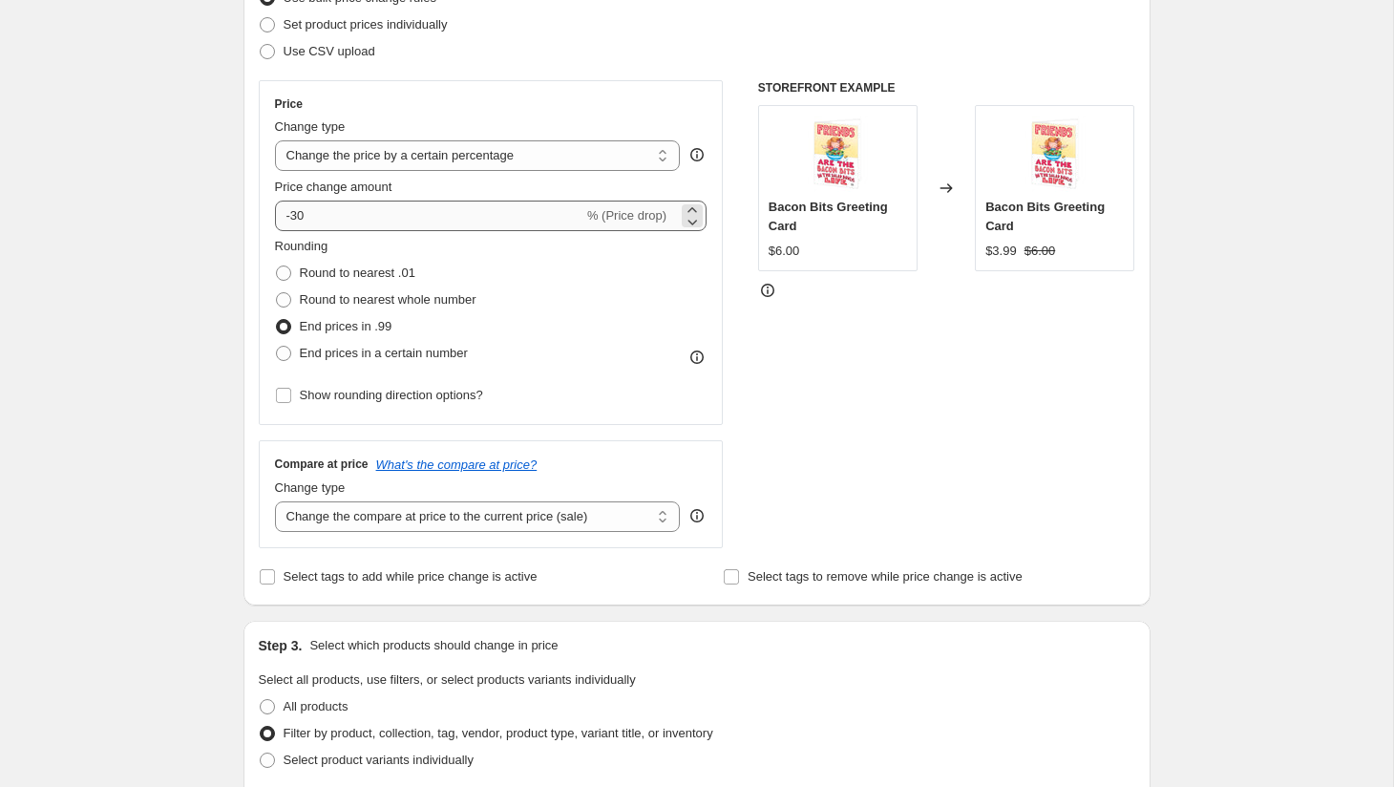
type input "[DATE] '25 - Greeting Cards"
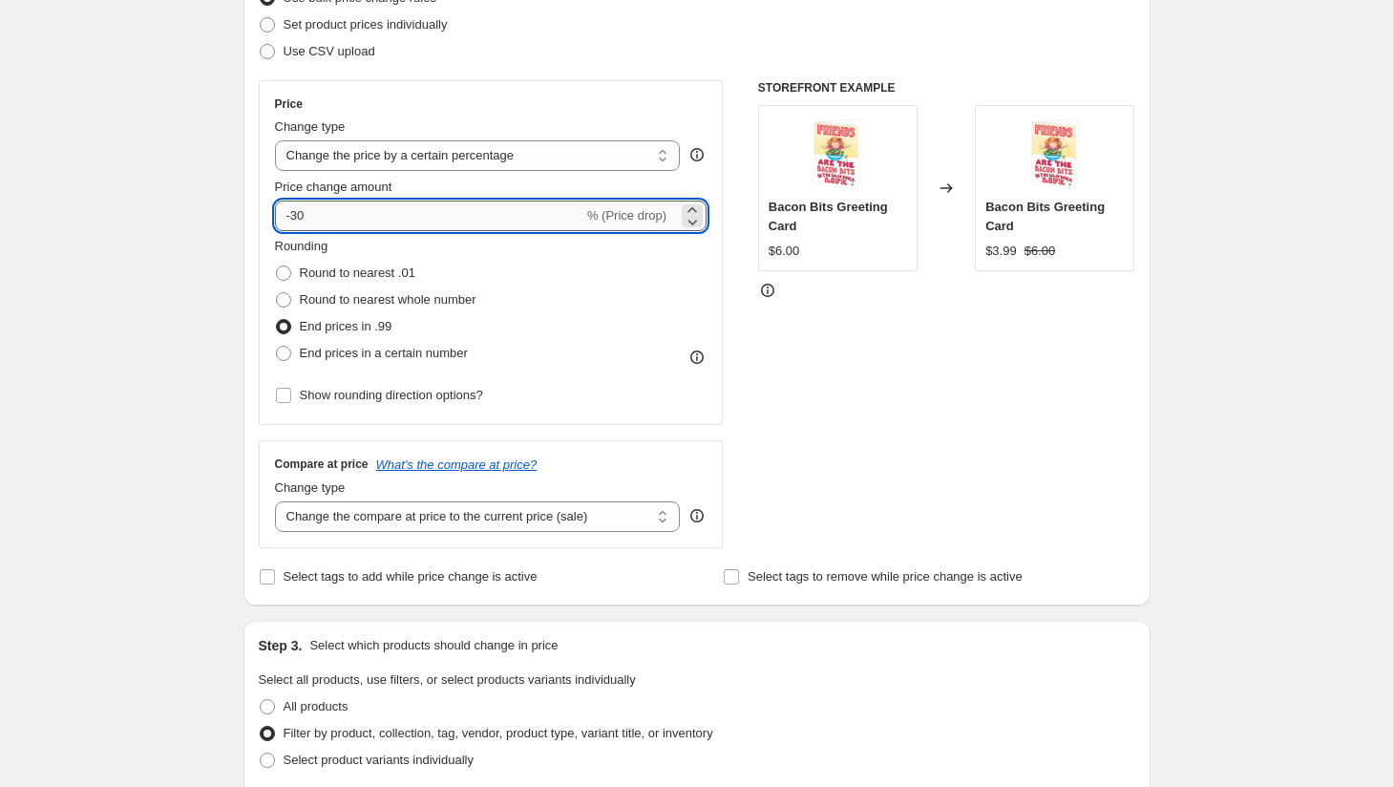
click at [354, 220] on input "-30" at bounding box center [429, 215] width 308 height 31
type input "-3"
click at [369, 216] on input "-40" at bounding box center [429, 215] width 308 height 31
type input "-4"
type input "-50"
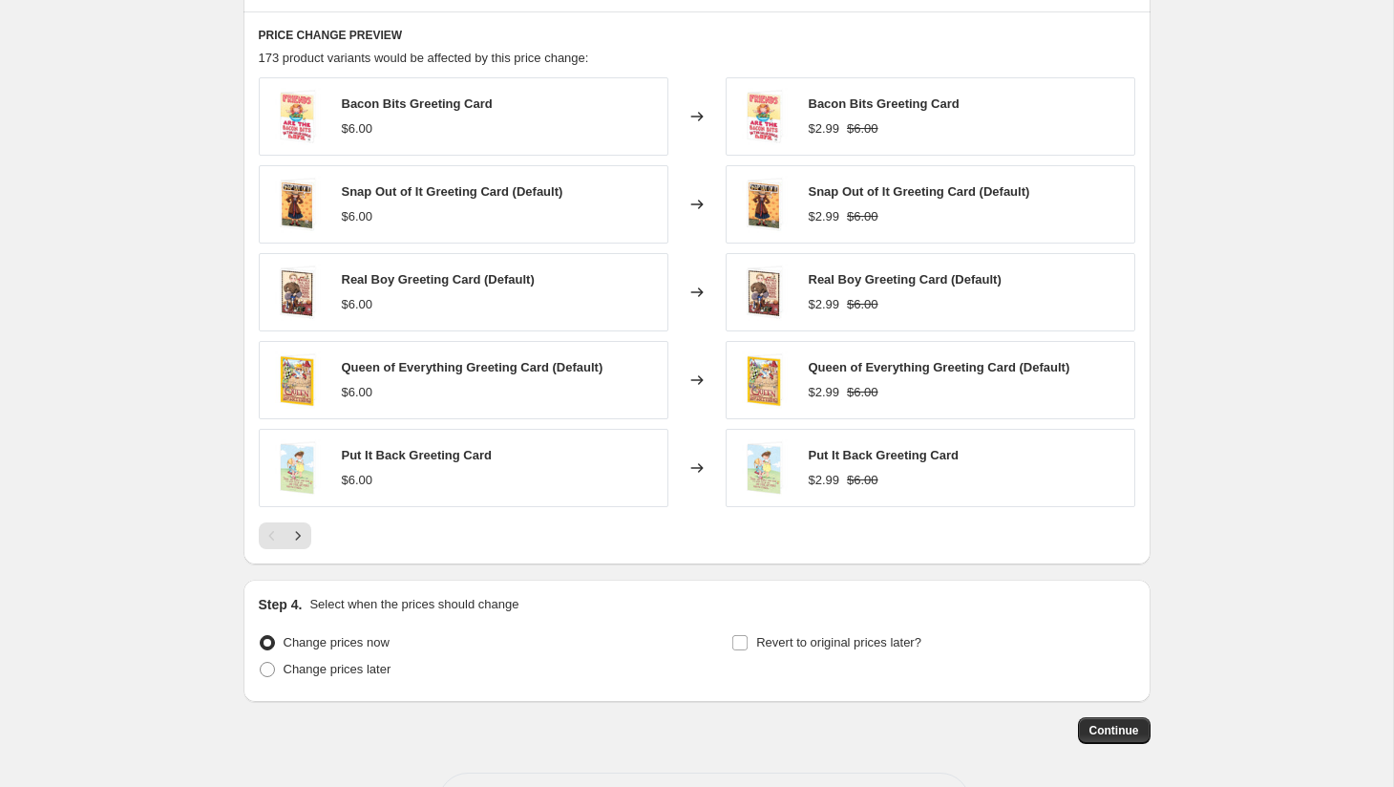
scroll to position [1379, 0]
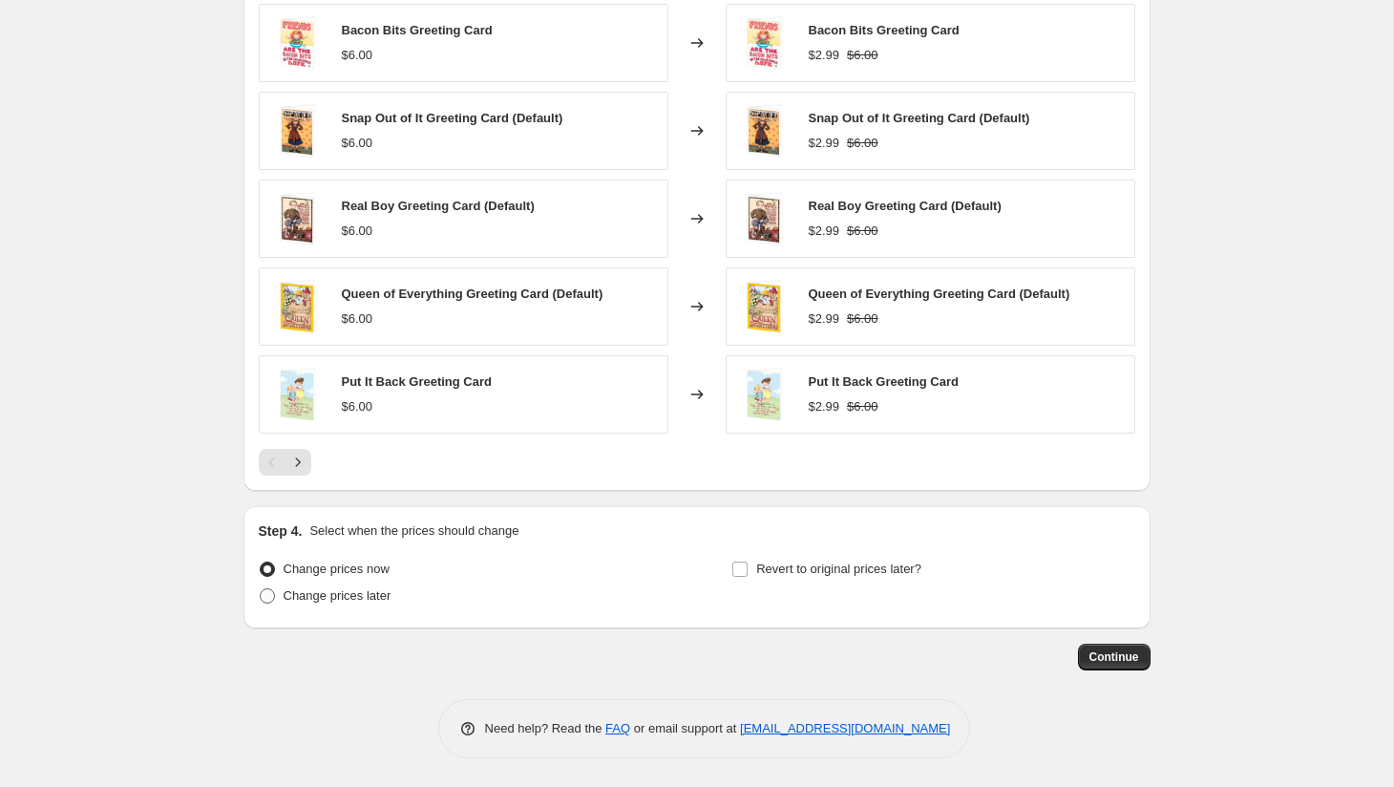
click at [362, 597] on span "Change prices later" at bounding box center [338, 595] width 108 height 14
click at [261, 589] on input "Change prices later" at bounding box center [260, 588] width 1 height 1
radio input "true"
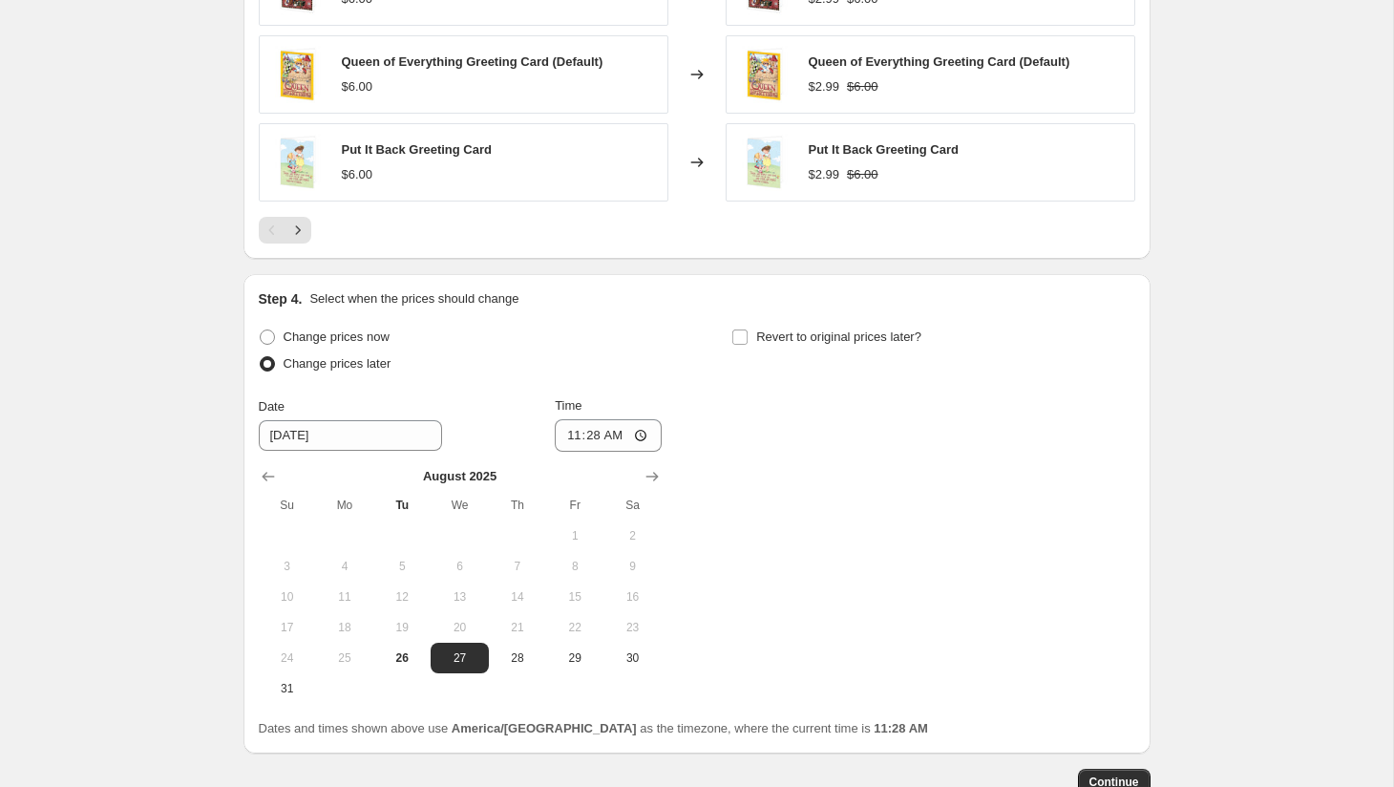
scroll to position [1678, 0]
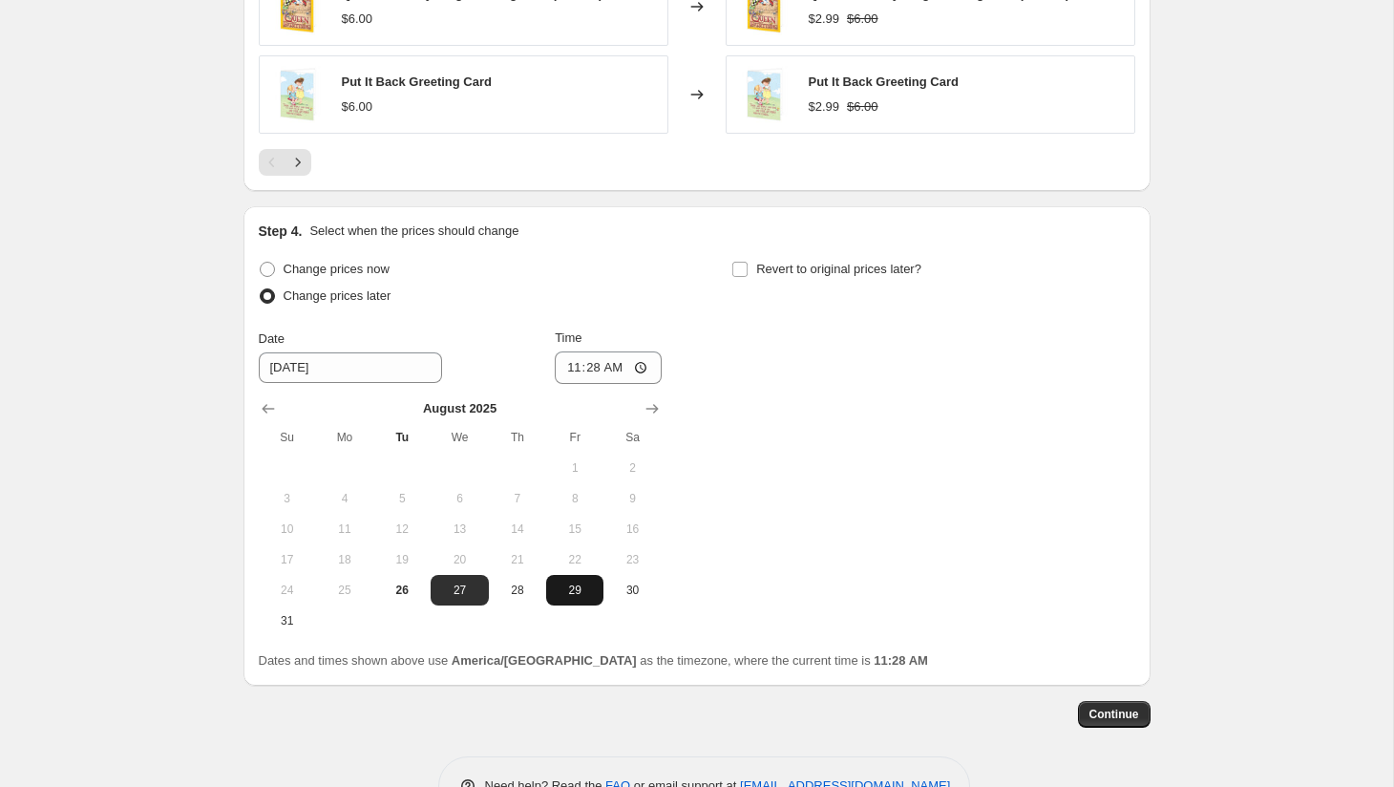
click at [565, 598] on button "29" at bounding box center [574, 590] width 57 height 31
type input "[DATE]"
click at [568, 369] on input "11:28" at bounding box center [608, 367] width 107 height 32
type input "00:00"
click at [854, 270] on span "Revert to original prices later?" at bounding box center [838, 269] width 165 height 14
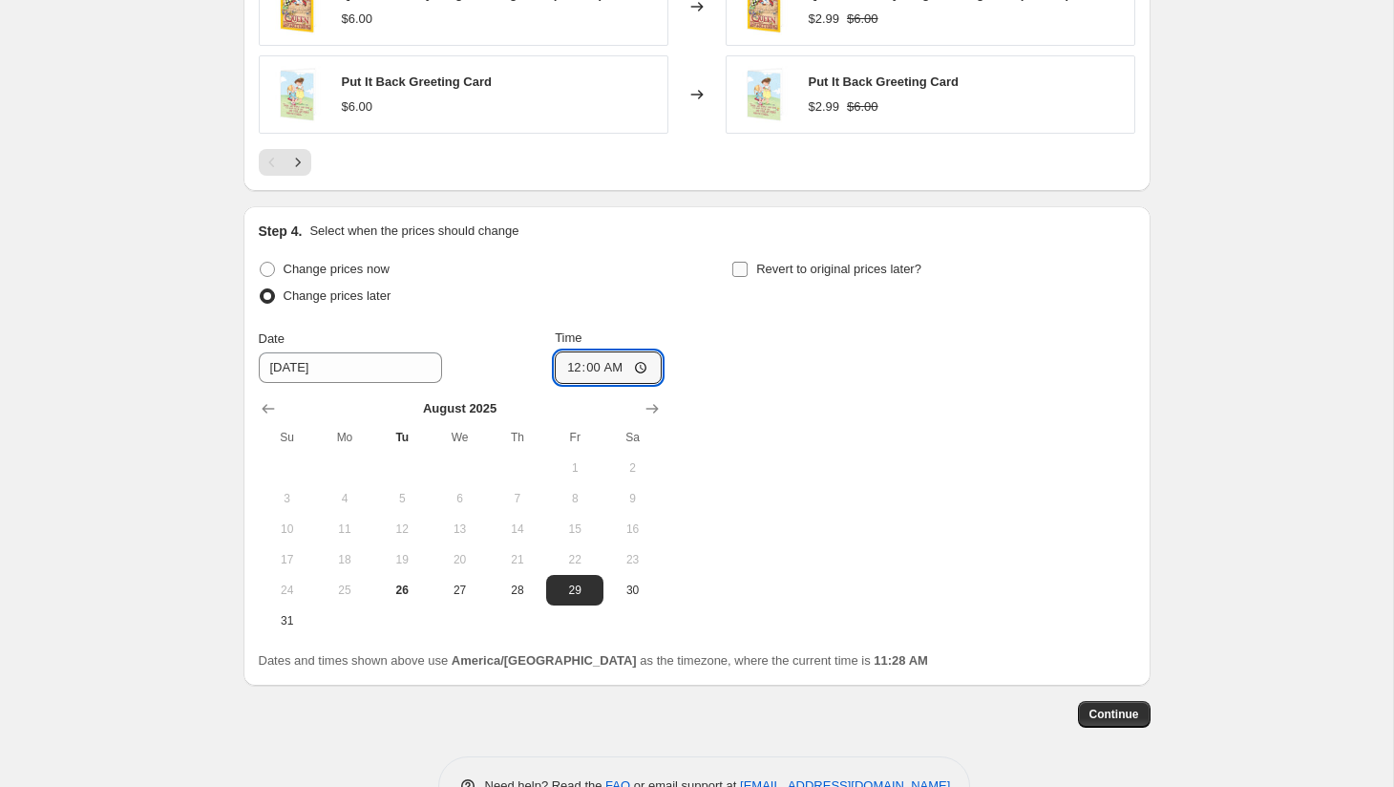
click at [748, 270] on input "Revert to original prices later?" at bounding box center [739, 269] width 15 height 15
checkbox input "true"
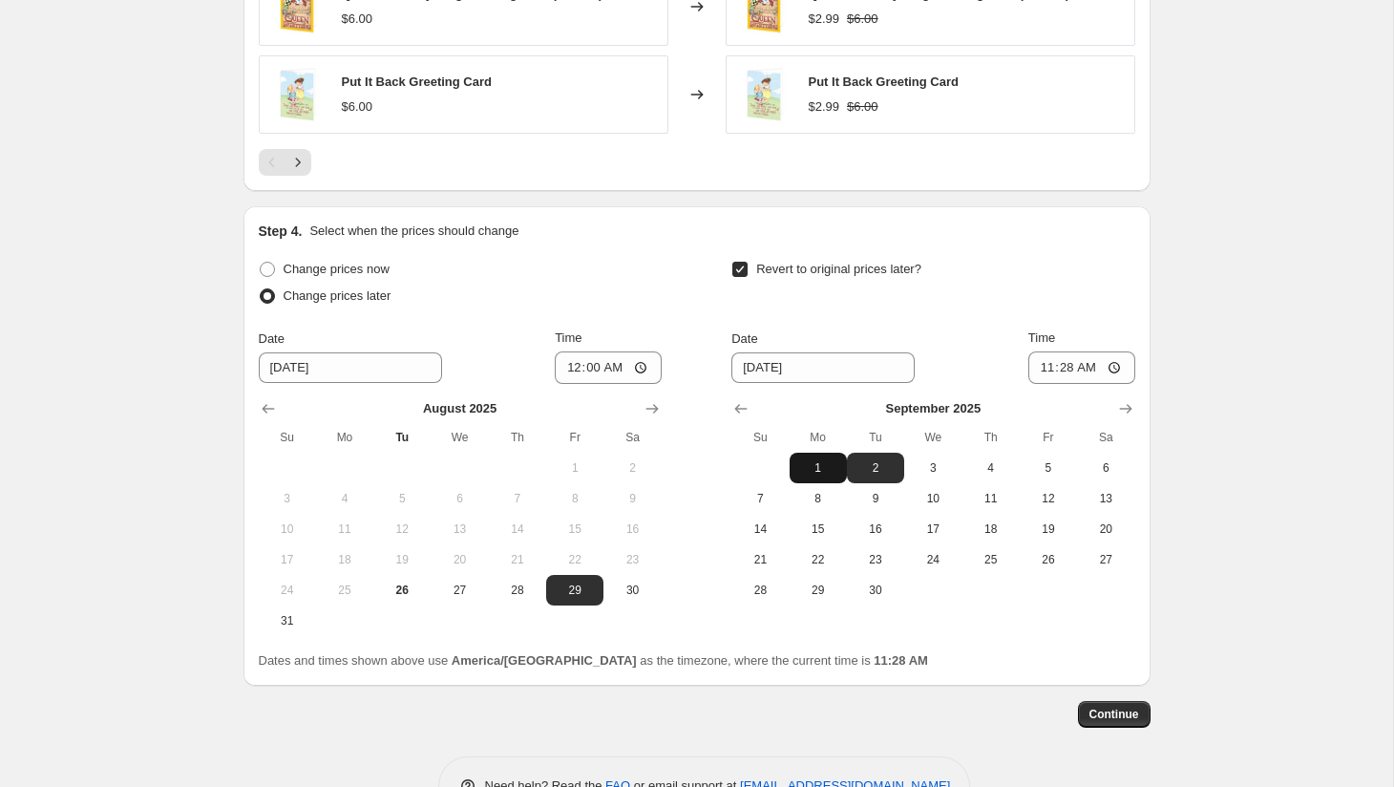
click at [826, 454] on button "1" at bounding box center [818, 468] width 57 height 31
type input "[DATE]"
click at [1035, 368] on input "11:28" at bounding box center [1081, 367] width 107 height 32
click at [1063, 367] on input "11:28" at bounding box center [1081, 367] width 107 height 32
type input "23:59"
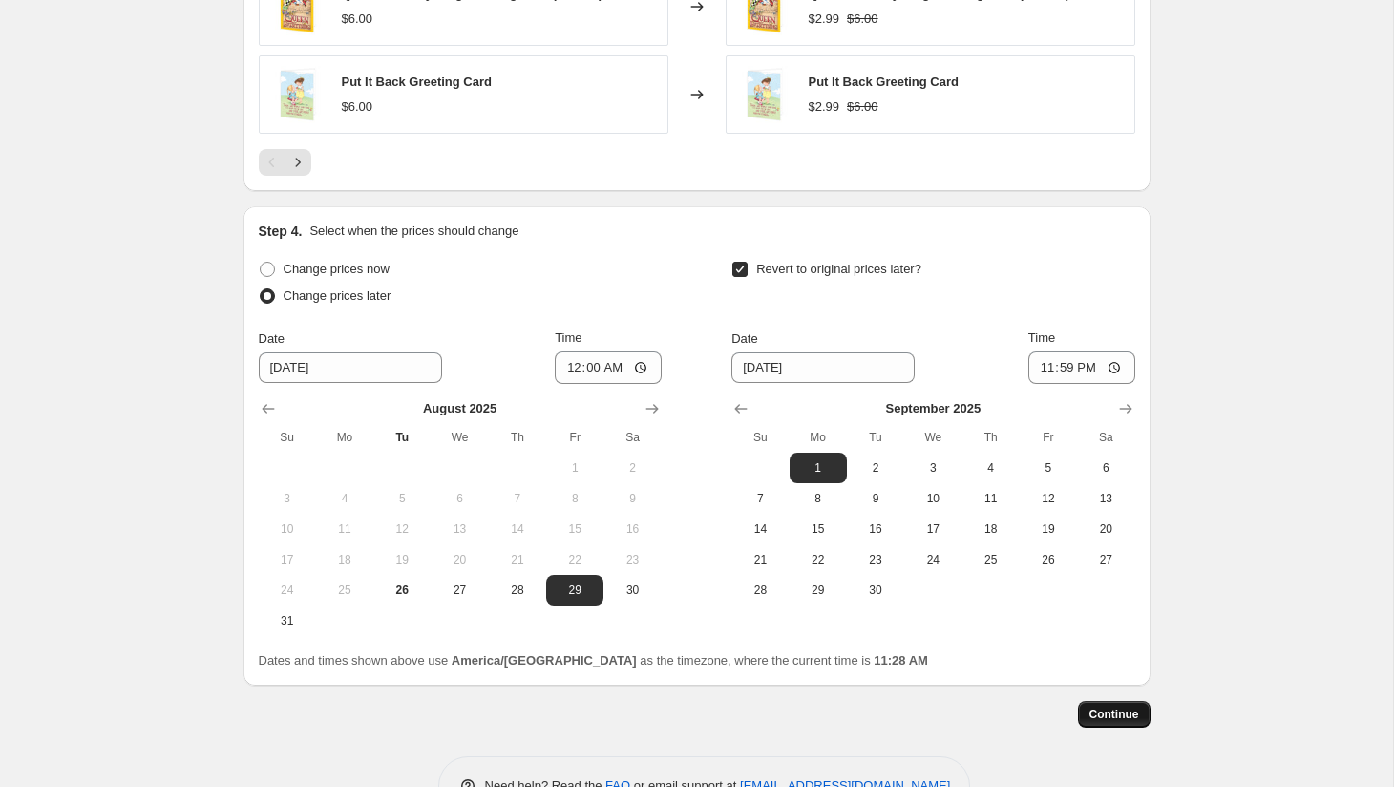
click at [1122, 710] on span "Continue" at bounding box center [1114, 714] width 50 height 15
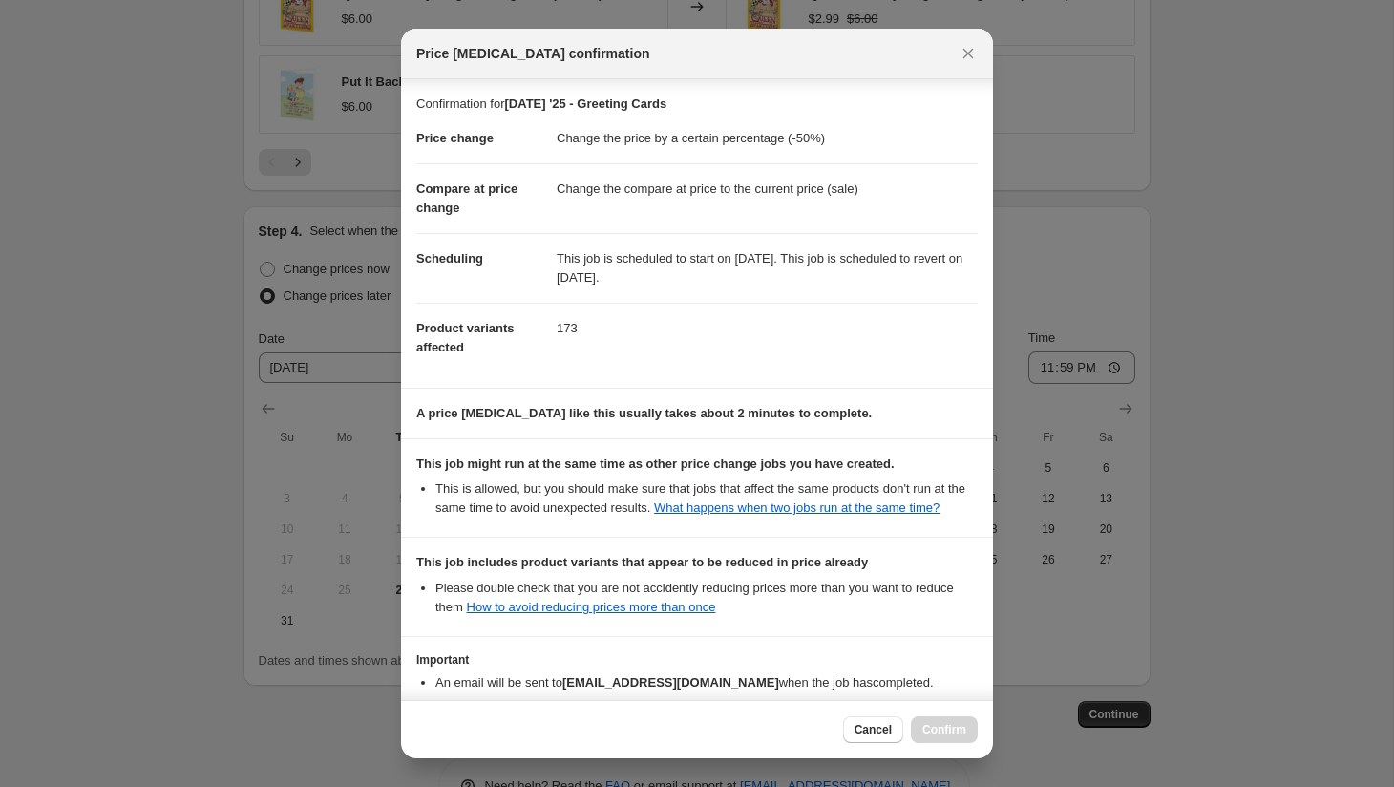
scroll to position [150, 0]
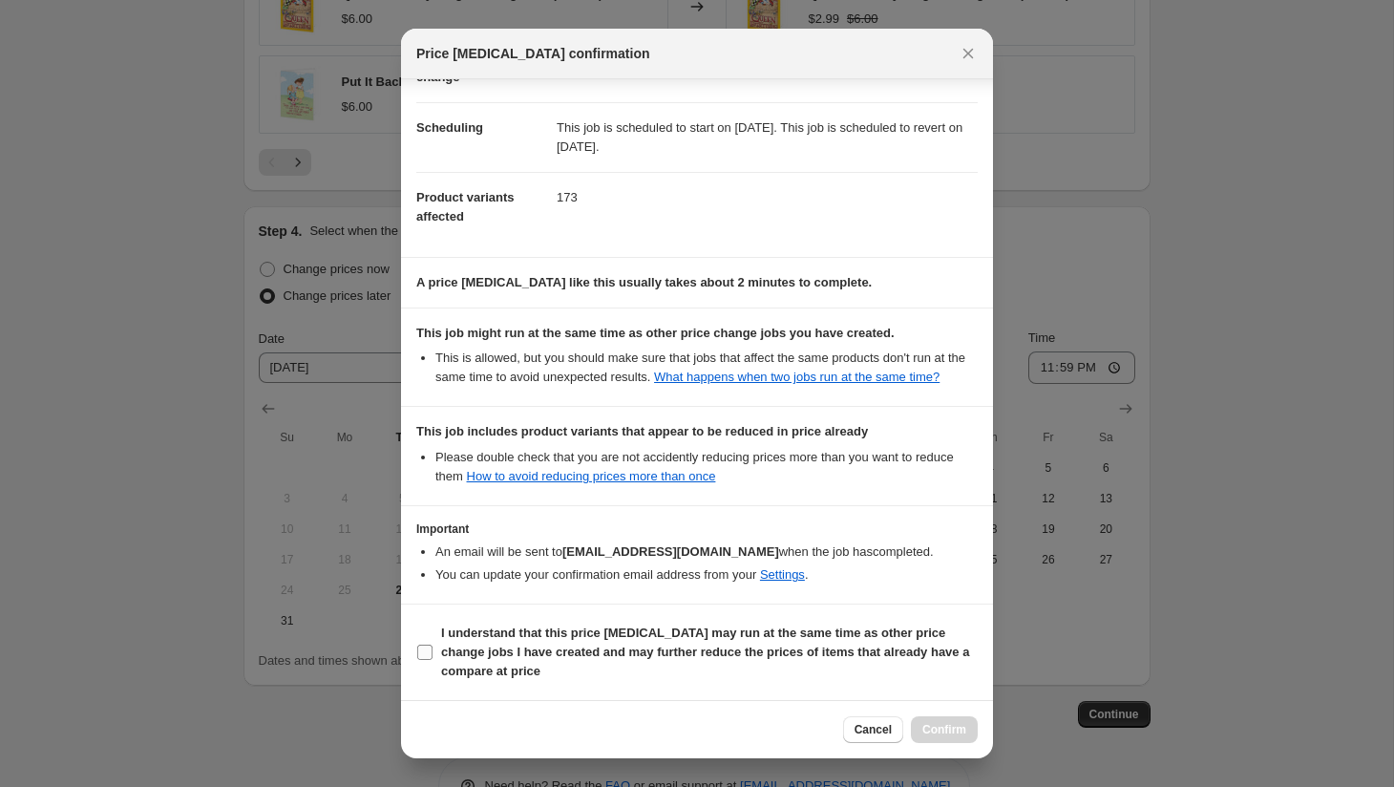
click at [840, 653] on b "I understand that this price [MEDICAL_DATA] may run at the same time as other p…" at bounding box center [705, 651] width 528 height 53
click at [433, 653] on input "I understand that this price [MEDICAL_DATA] may run at the same time as other p…" at bounding box center [424, 651] width 15 height 15
checkbox input "true"
click at [970, 733] on button "Confirm" at bounding box center [944, 729] width 67 height 27
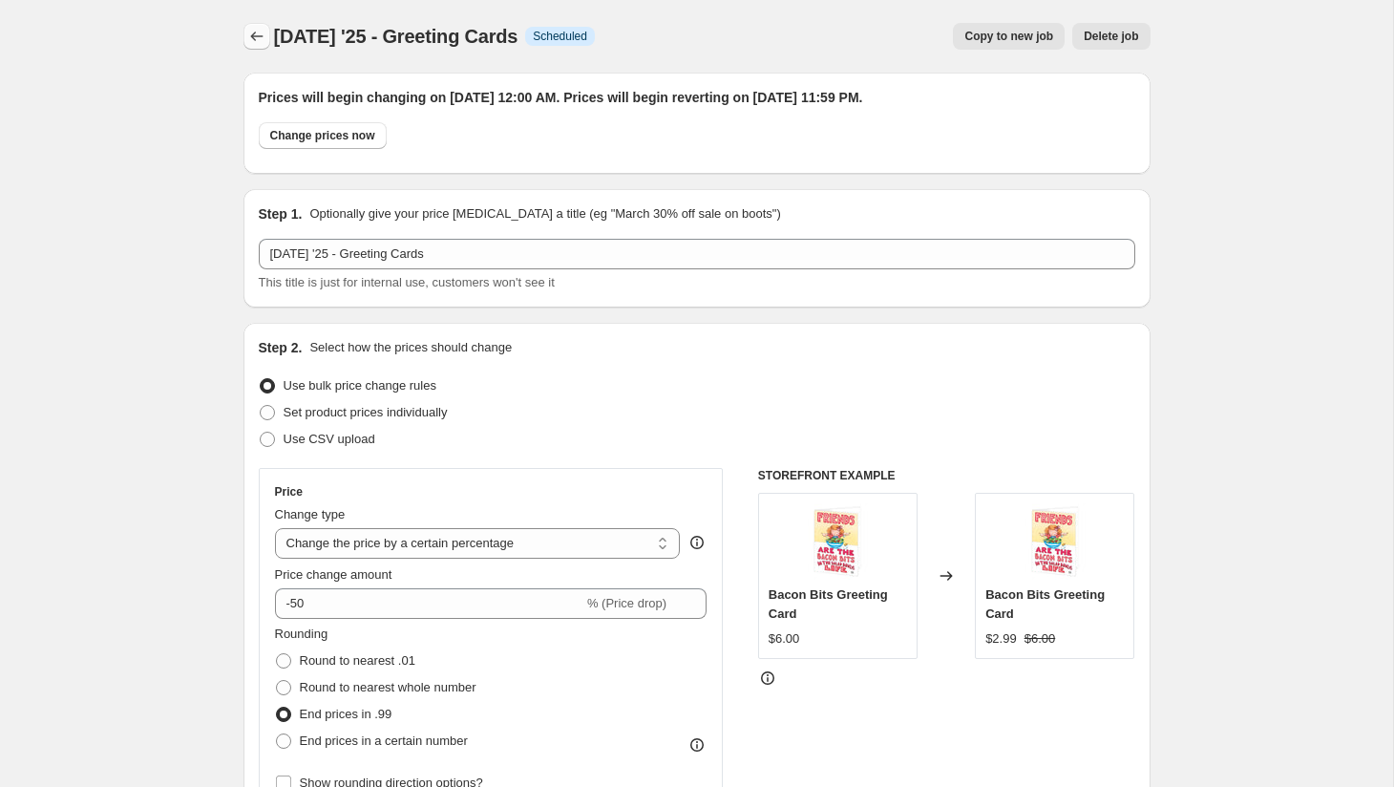
click at [247, 34] on icon "Price change jobs" at bounding box center [256, 36] width 19 height 19
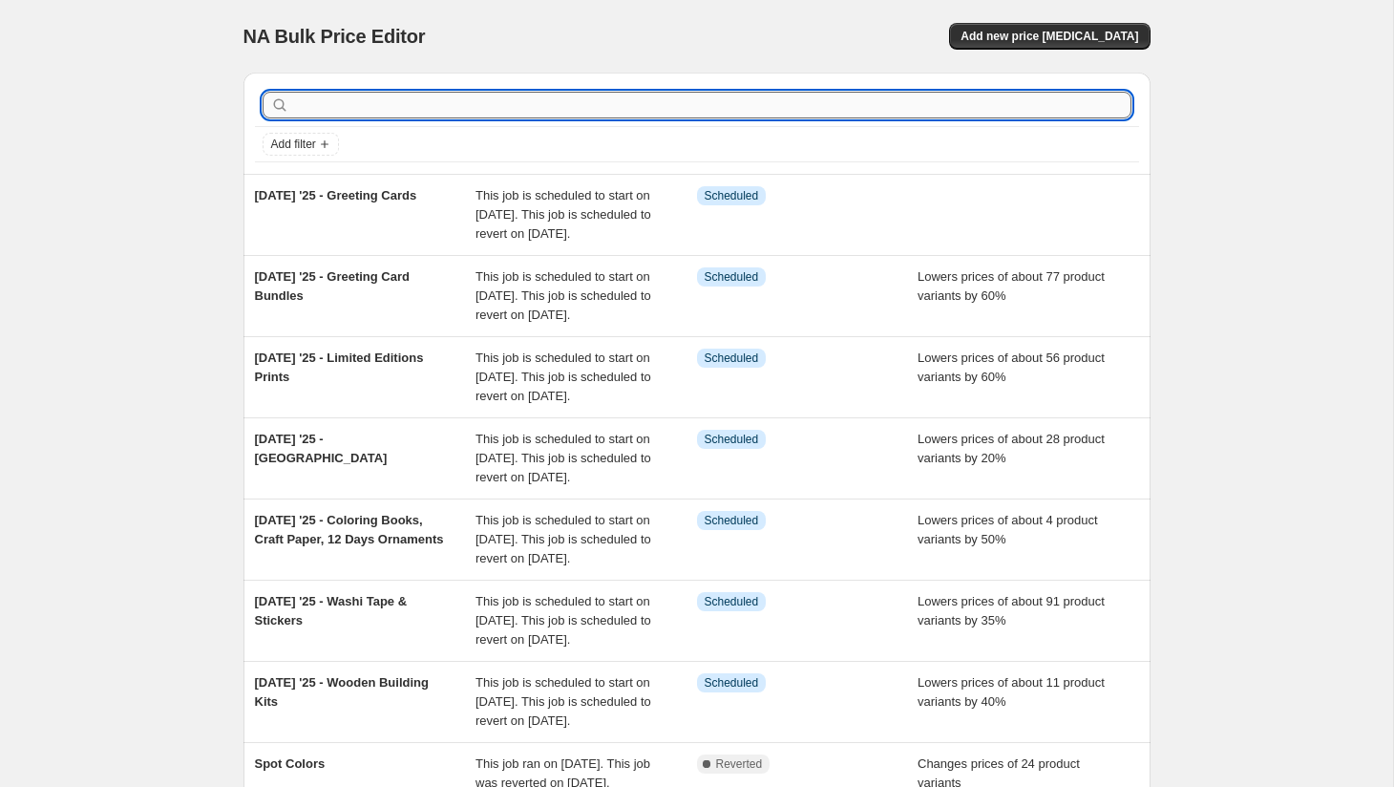
click at [316, 103] on input "text" at bounding box center [712, 105] width 838 height 27
type input "[DATE]"
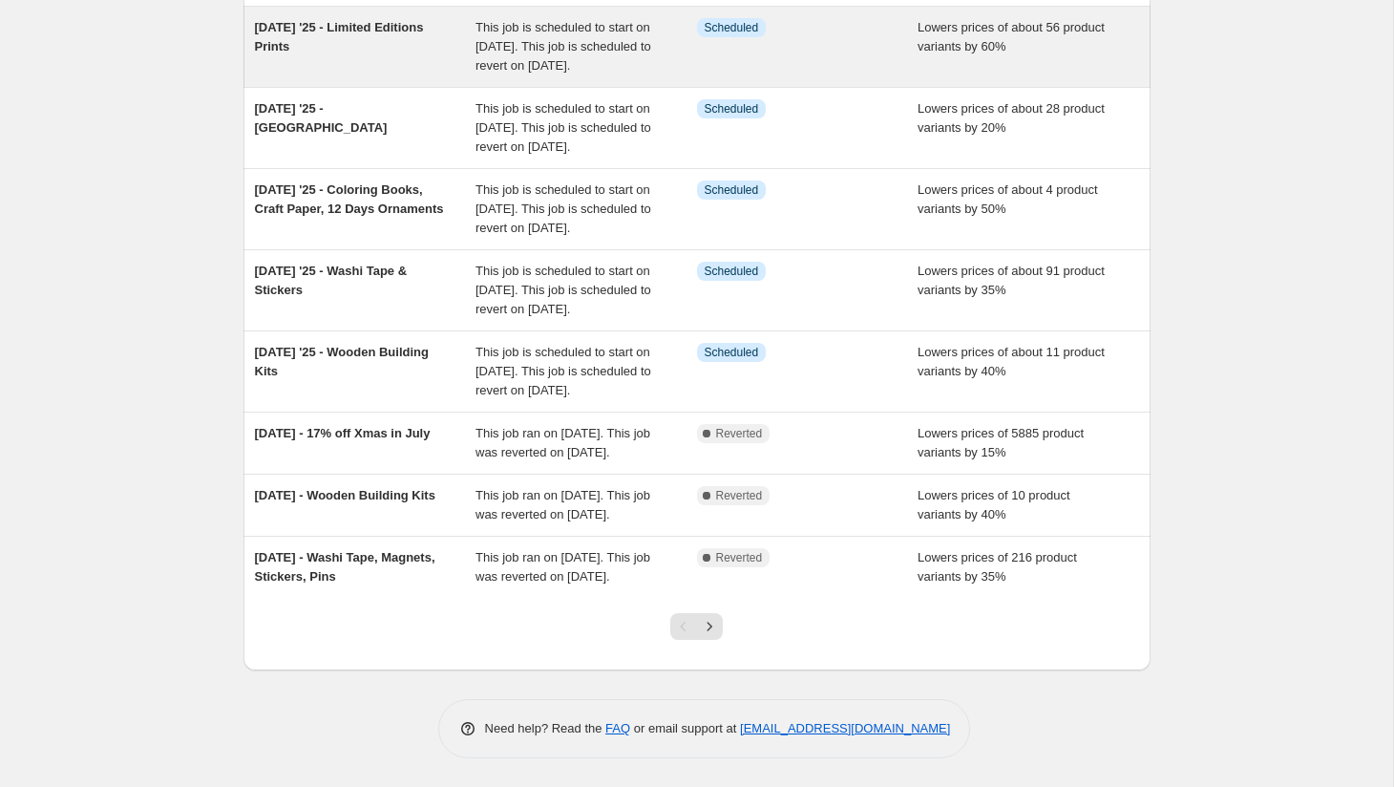
scroll to position [454, 0]
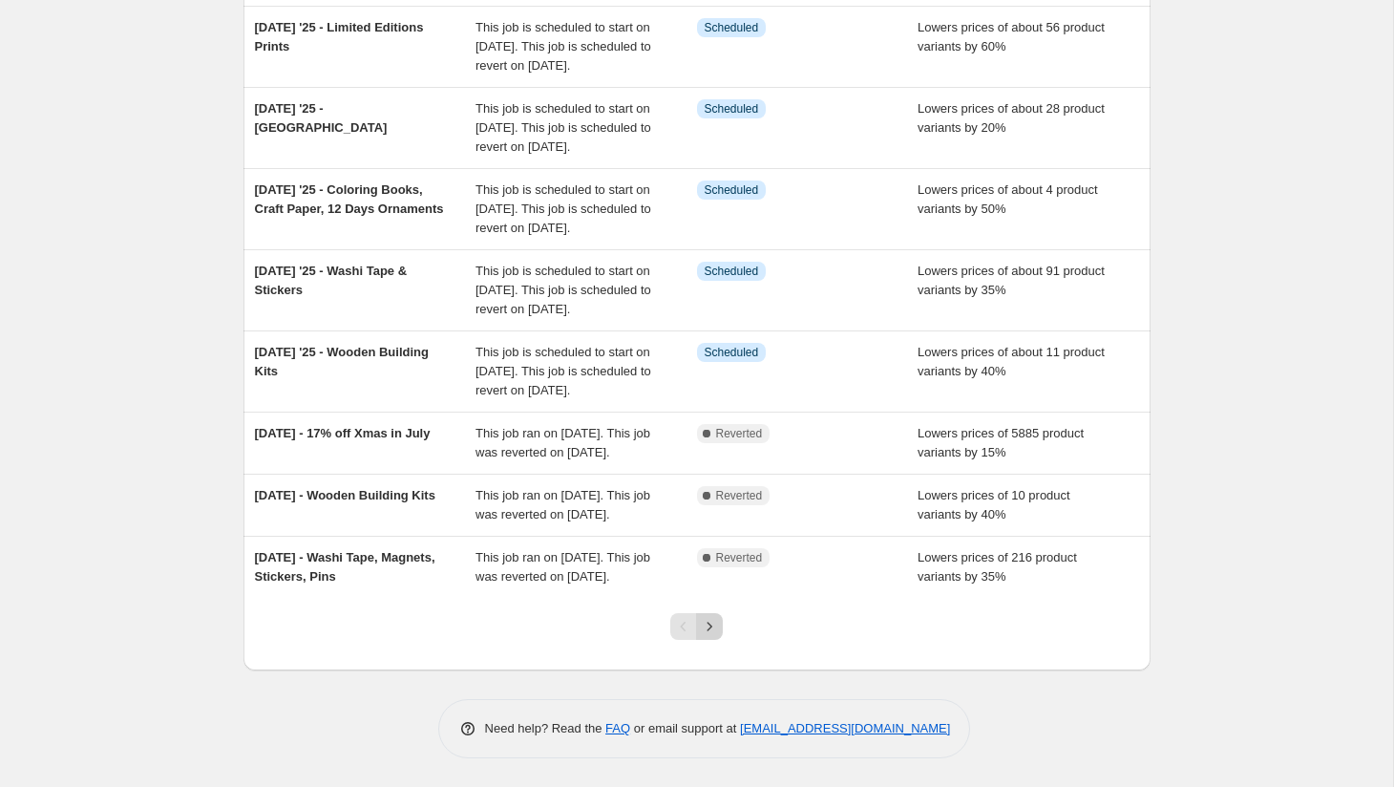
click at [709, 636] on icon "Next" at bounding box center [709, 626] width 19 height 19
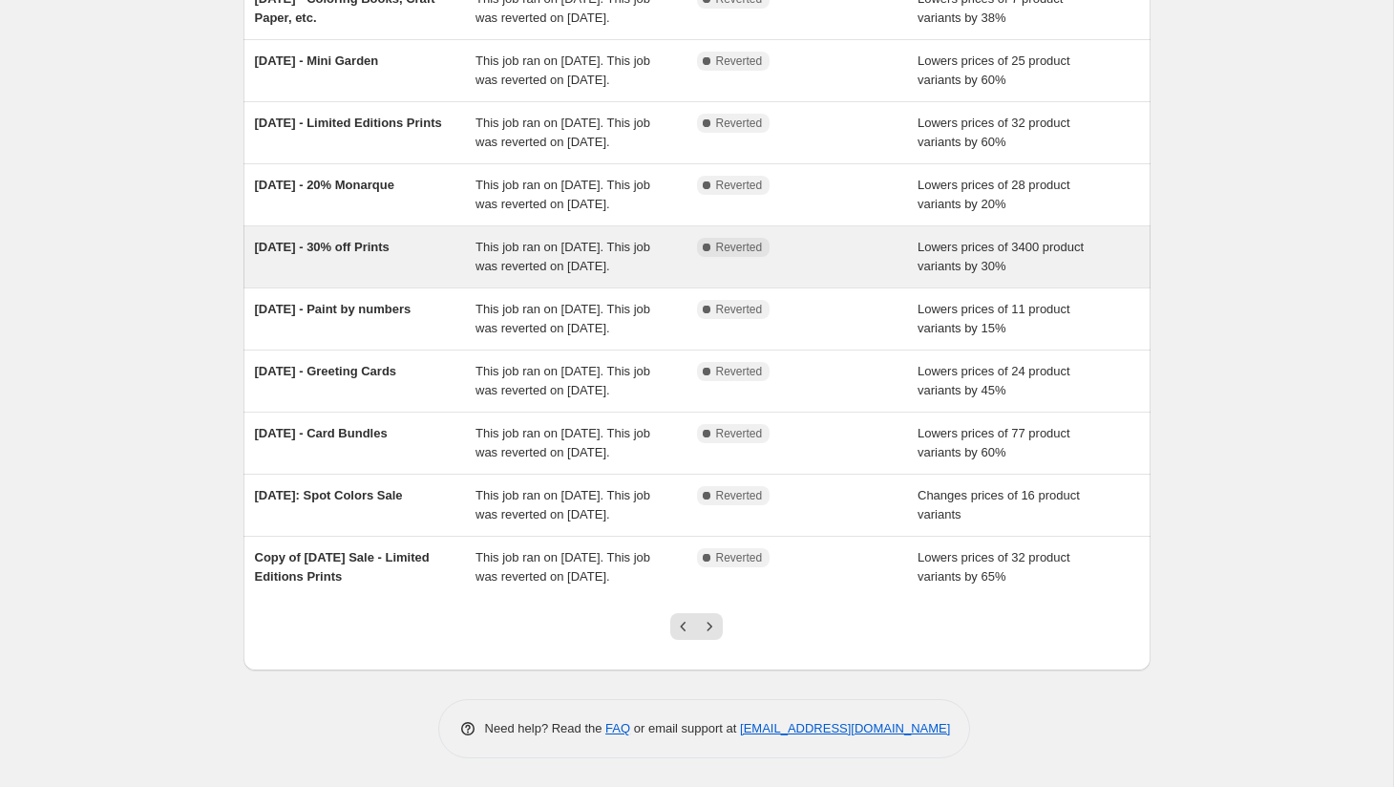
scroll to position [273, 0]
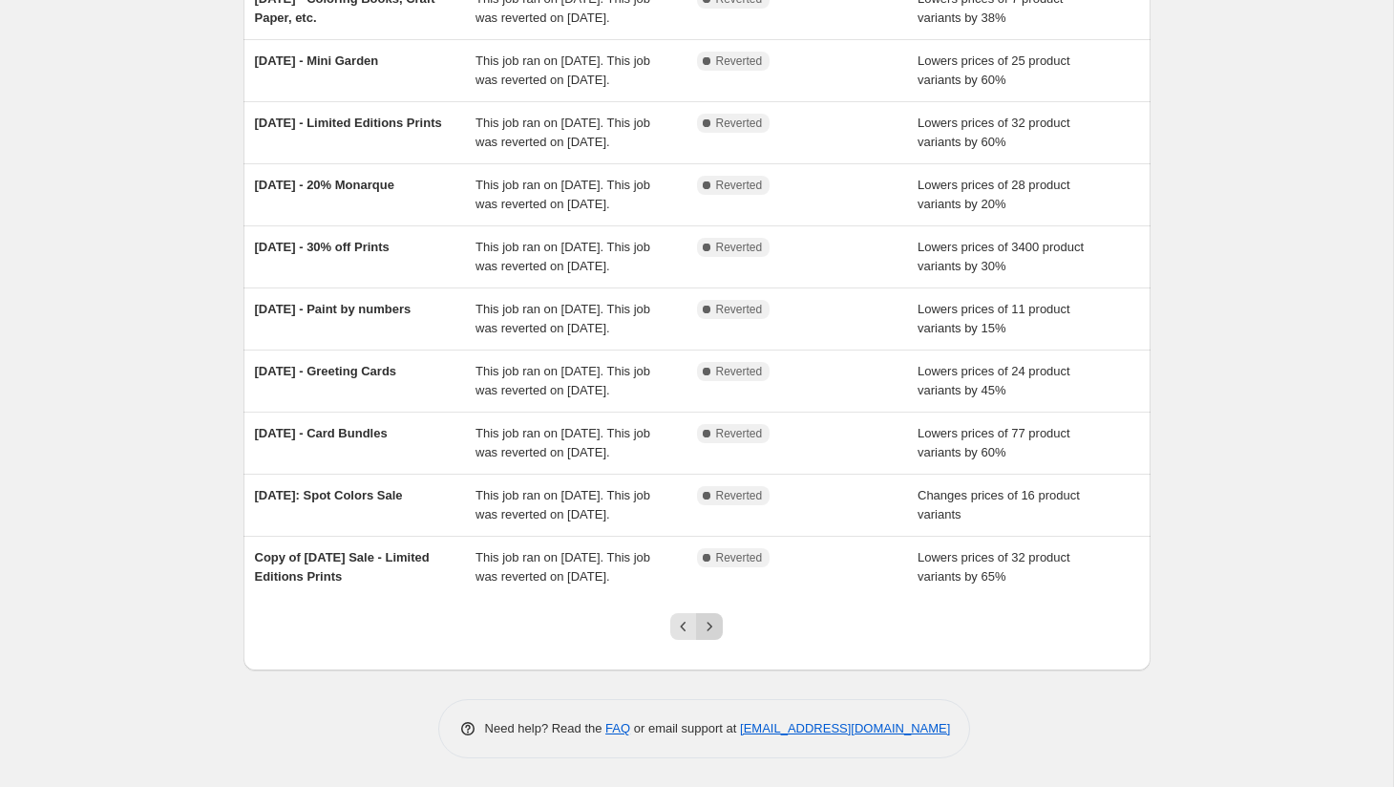
click at [708, 636] on icon "Next" at bounding box center [709, 626] width 19 height 19
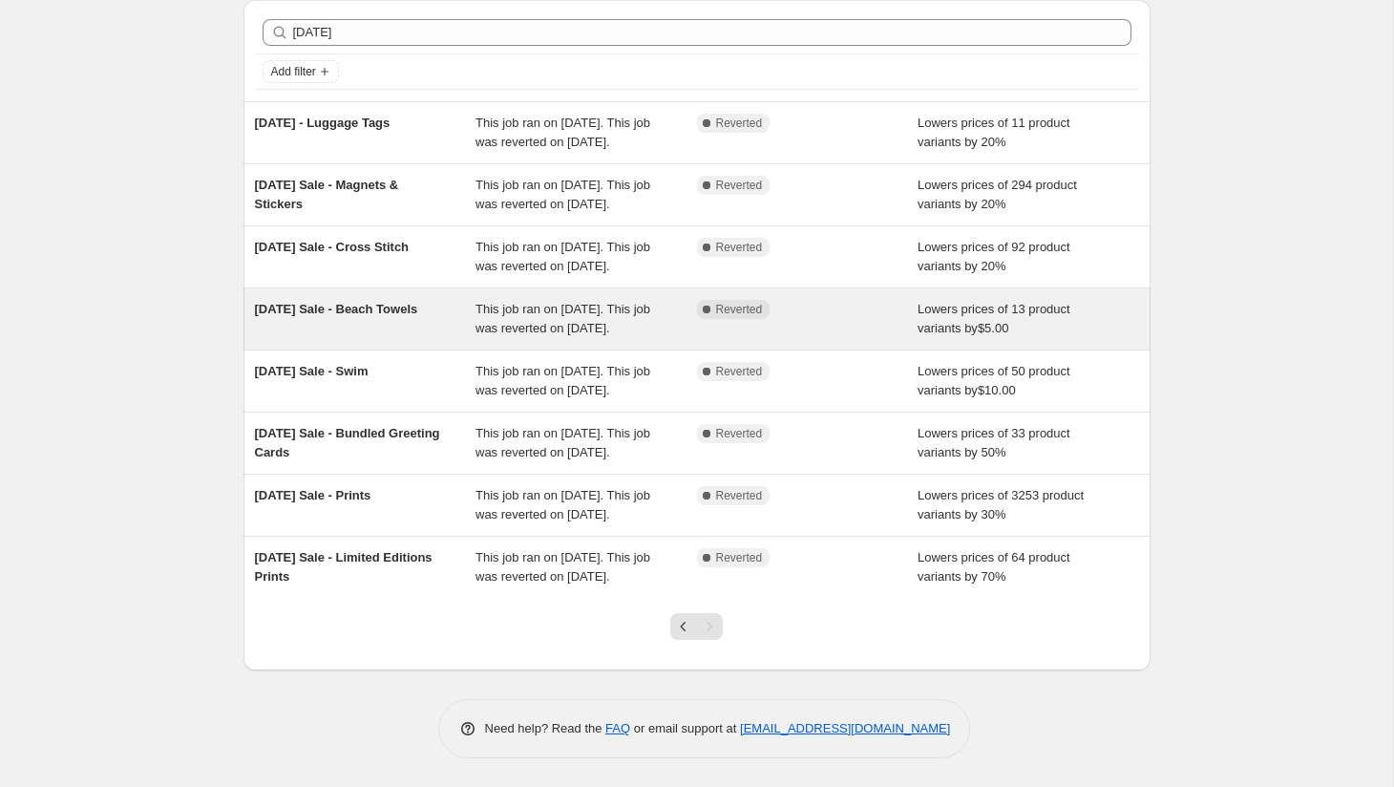
scroll to position [0, 0]
